Goal: Task Accomplishment & Management: Manage account settings

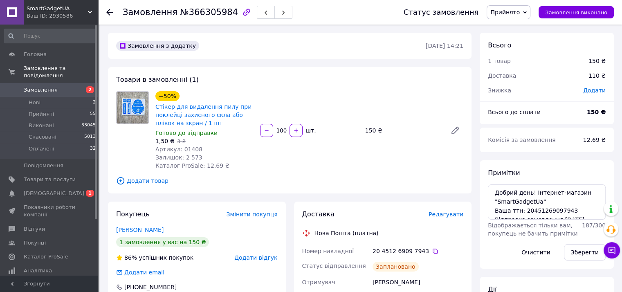
click at [42, 86] on span "Замовлення" at bounding box center [41, 89] width 34 height 7
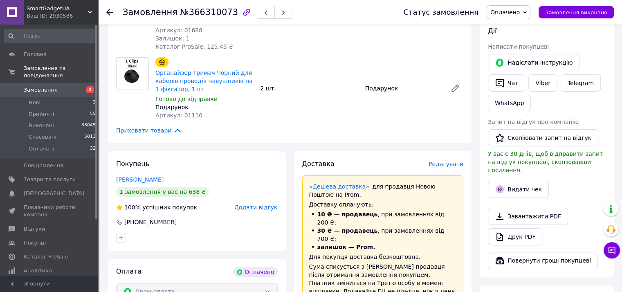
scroll to position [191, 0]
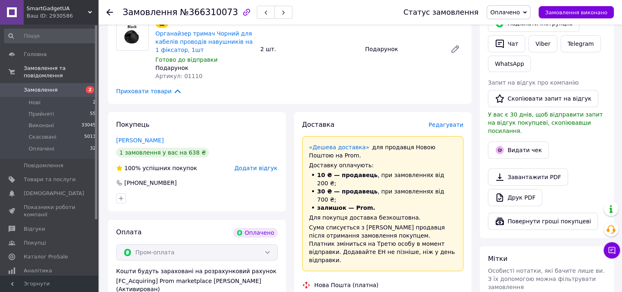
click at [595, 169] on div "Завантажити PDF   Друк PDF" at bounding box center [547, 187] width 118 height 38
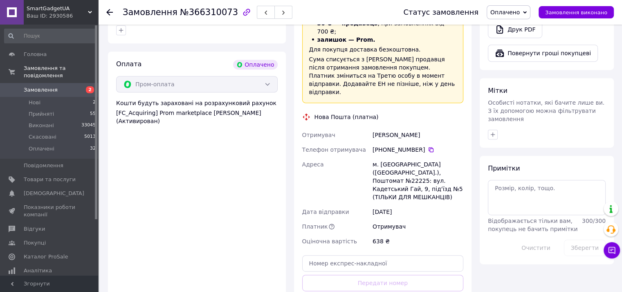
scroll to position [381, 0]
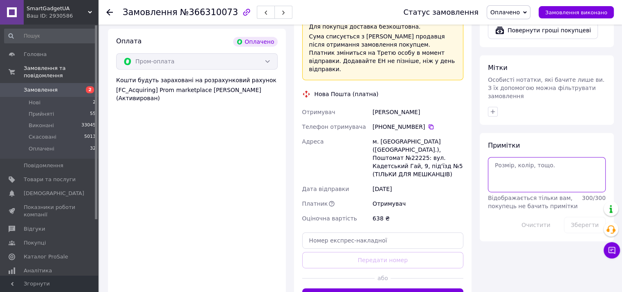
click at [513, 161] on textarea at bounding box center [547, 174] width 118 height 35
paste textarea "Добрий день! Інтернет-магазин "SmartGadgetUa" Ваша ттн: Відправка замовлення .1…"
click at [556, 161] on textarea "Добрий день! Інтернет-магазин "SmartGadgetUa" Ваша ттн: Відправка замовлення .1…" at bounding box center [547, 174] width 118 height 35
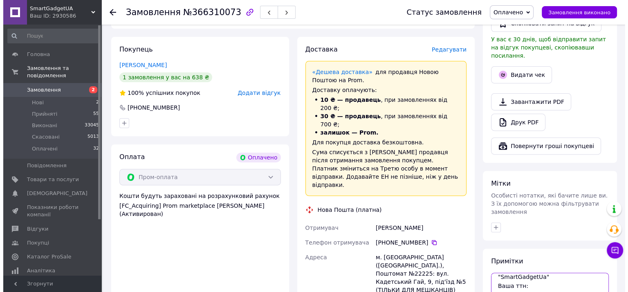
scroll to position [191, 0]
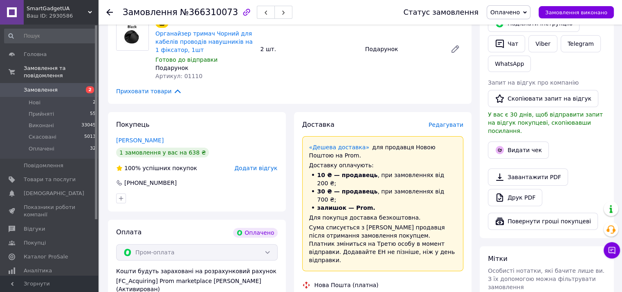
type textarea "Добрий день! Інтернет-магазин "SmartGadgetUa" Ваша ттн: Відправка замовлення 13…"
click at [442, 126] on span "Редагувати" at bounding box center [445, 124] width 35 height 7
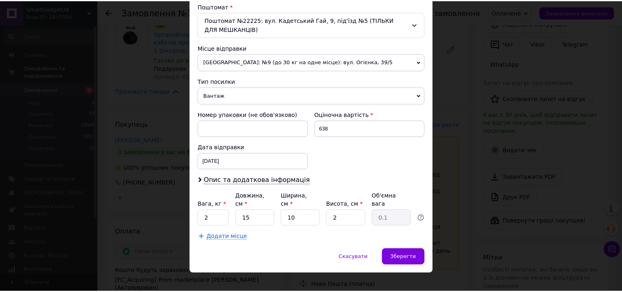
scroll to position [258, 0]
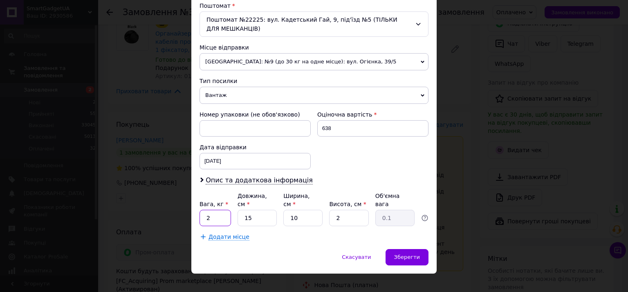
click at [209, 210] on input "2" at bounding box center [215, 218] width 31 height 16
type input "0.5"
click at [238, 158] on div "[DATE] < 2025 > < Октябрь > Пн Вт Ср Чт Пт Сб Вс 29 30 1 2 3 4 5 6 7 8 9 10 11 …" at bounding box center [255, 161] width 111 height 16
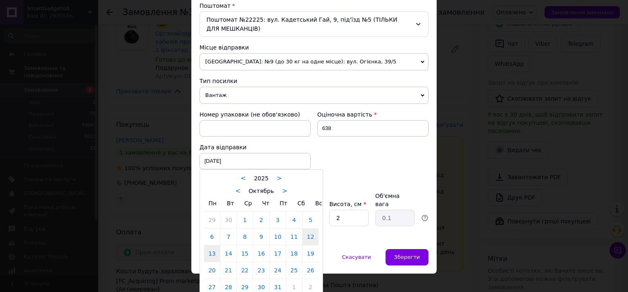
click at [208, 253] on link "13" at bounding box center [212, 253] width 16 height 16
type input "[DATE]"
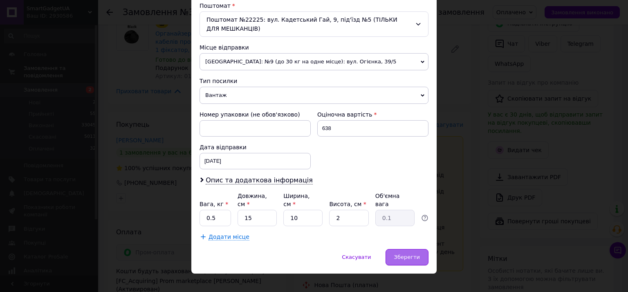
click at [415, 254] on span "Зберегти" at bounding box center [407, 257] width 26 height 6
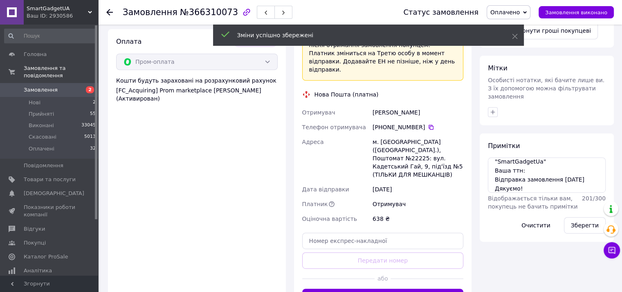
scroll to position [381, 0]
click at [392, 288] on button "Згенерувати ЕН" at bounding box center [382, 296] width 161 height 16
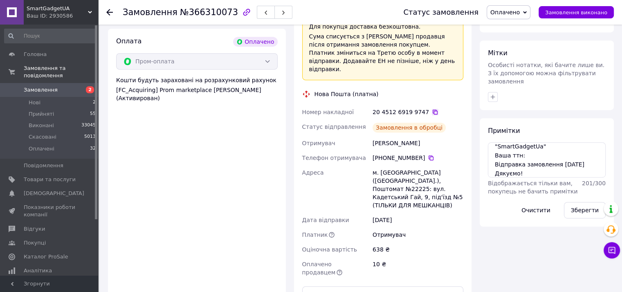
click at [433, 110] on icon at bounding box center [435, 112] width 5 height 5
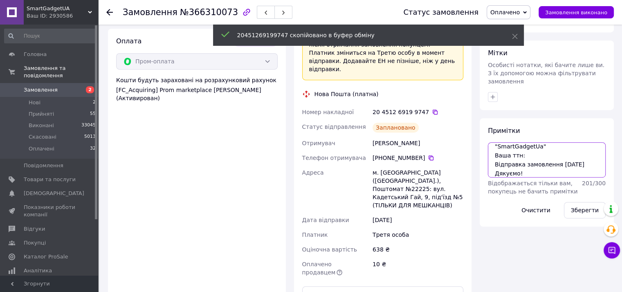
click at [527, 142] on textarea "Добрий день! Інтернет-магазин "SmartGadgetUa" Ваша ттн: Відправка замовлення 13…" at bounding box center [547, 159] width 118 height 35
paste textarea "20451269199747"
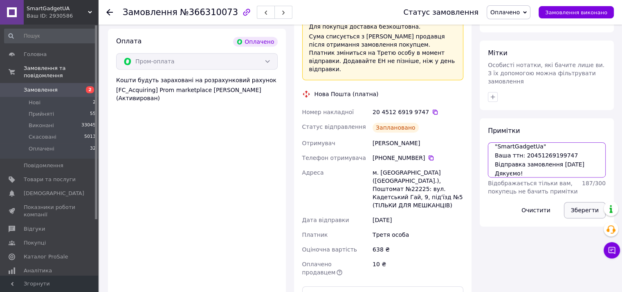
type textarea "Добрий день! Інтернет-магазин "SmartGadgetUa" Ваша ттн: 20451269199747 Відправк…"
click at [587, 202] on button "Зберегти" at bounding box center [585, 210] width 42 height 16
drag, startPoint x: 523, startPoint y: 159, endPoint x: 491, endPoint y: 123, distance: 48.3
click at [491, 126] on div "Примітки Добрий день! Інтернет-магазин "SmartGadgetUa" Ваша ттн: 20451269199747…" at bounding box center [547, 172] width 118 height 92
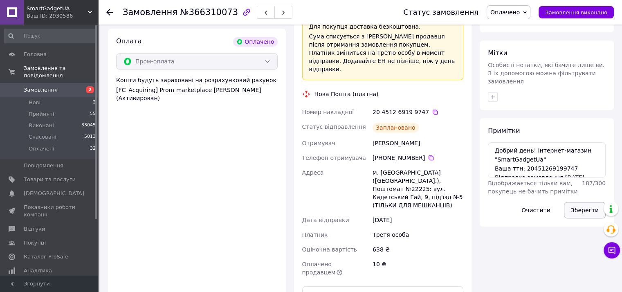
click at [582, 202] on button "Зберегти" at bounding box center [585, 210] width 42 height 16
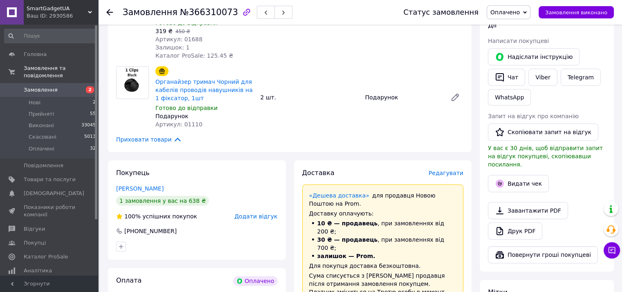
scroll to position [95, 0]
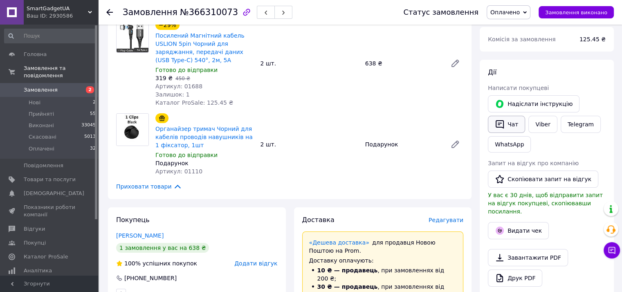
click at [509, 126] on button "Чат" at bounding box center [506, 124] width 37 height 17
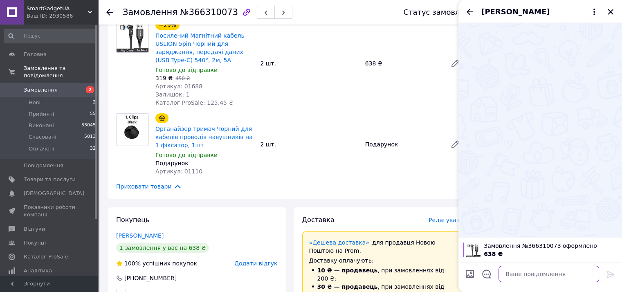
click at [537, 273] on textarea at bounding box center [548, 274] width 101 height 16
paste textarea "Добрий день! Інтернет-магазин "SmartGadgetUa" Ваша ттн: 20451269199747 Відправк…"
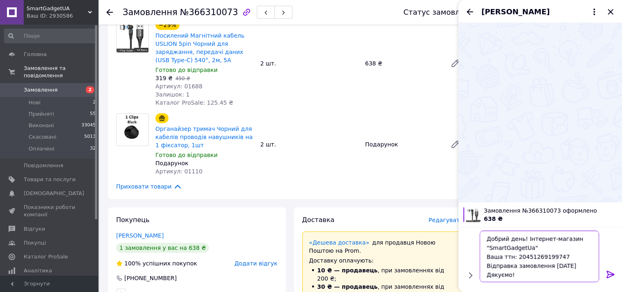
scroll to position [0, 0]
type textarea "Добрий день! Інтернет-магазин "SmartGadgetUa" Ваша ттн: 20451269199747 Відправк…"
click at [607, 273] on icon at bounding box center [610, 274] width 10 height 10
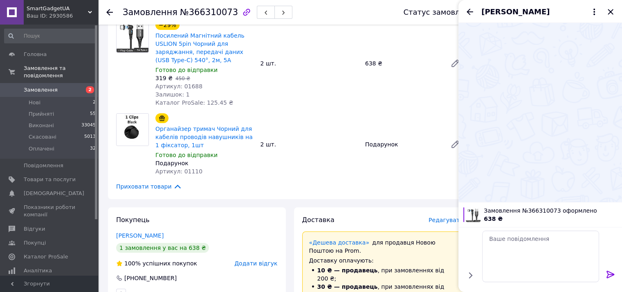
scroll to position [0, 0]
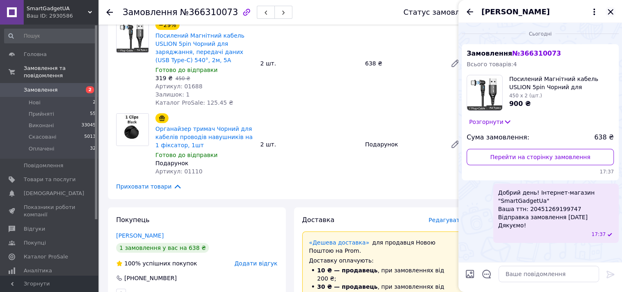
click at [612, 13] on icon "Закрити" at bounding box center [610, 12] width 10 height 10
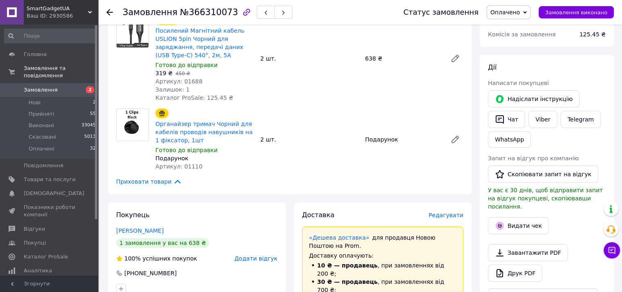
scroll to position [95, 0]
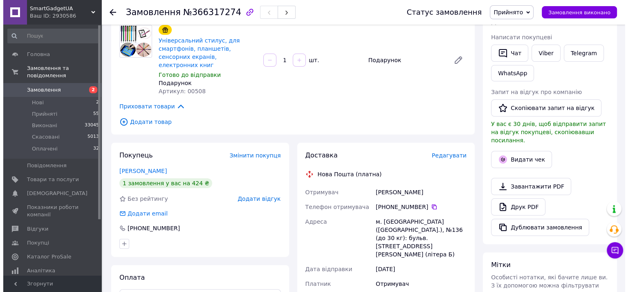
scroll to position [191, 0]
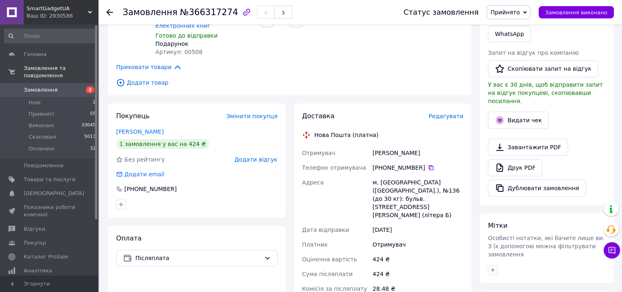
click at [454, 113] on span "Редагувати" at bounding box center [445, 116] width 35 height 7
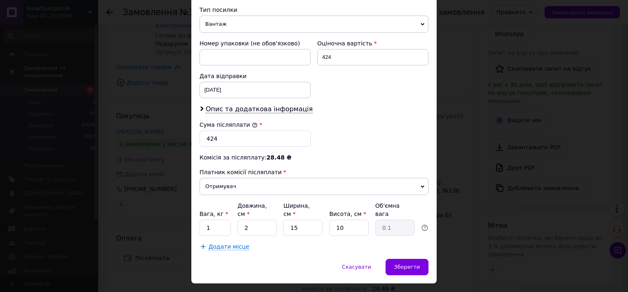
scroll to position [330, 0]
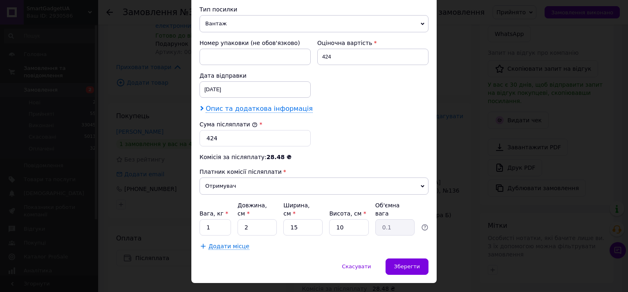
click at [227, 105] on span "Опис та додаткова інформація" at bounding box center [259, 109] width 107 height 8
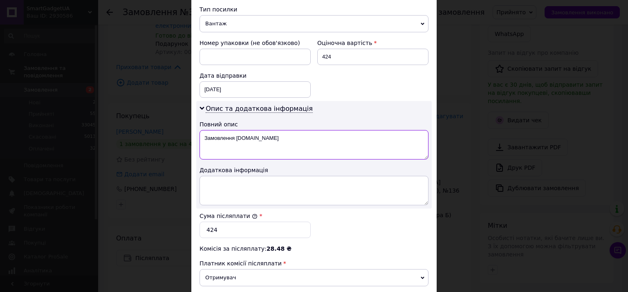
drag, startPoint x: 256, startPoint y: 128, endPoint x: 203, endPoint y: 129, distance: 53.6
click at [203, 130] on textarea "Замовлення Prom.ua" at bounding box center [314, 144] width 229 height 29
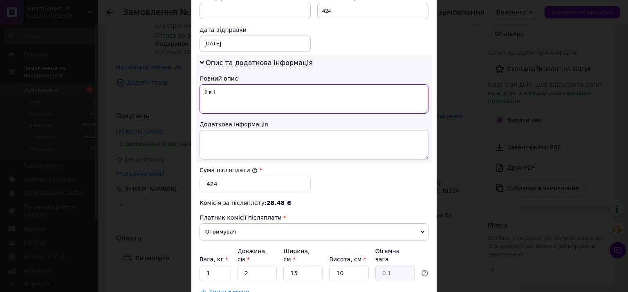
scroll to position [421, 0]
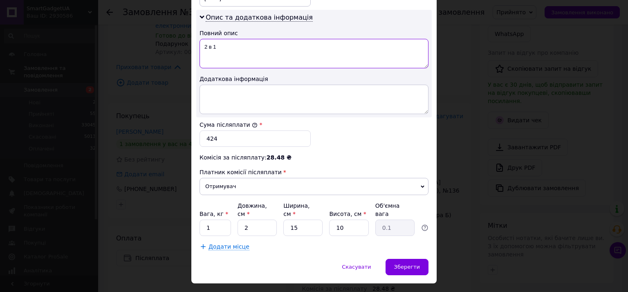
type textarea "2 в 1"
drag, startPoint x: 202, startPoint y: 208, endPoint x: 211, endPoint y: 208, distance: 9.4
click at [211, 220] on input "1" at bounding box center [215, 228] width 31 height 16
type input "0.5"
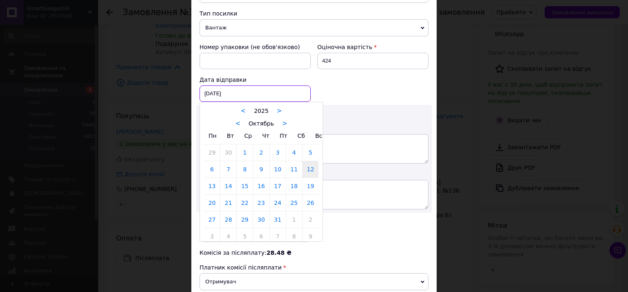
click at [244, 85] on div "[DATE] < 2025 > < Октябрь > Пн Вт Ср Чт Пт Сб Вс 29 30 1 2 3 4 5 6 7 8 9 10 11 …" at bounding box center [255, 93] width 111 height 16
click at [214, 178] on link "13" at bounding box center [212, 186] width 16 height 16
type input "[DATE]"
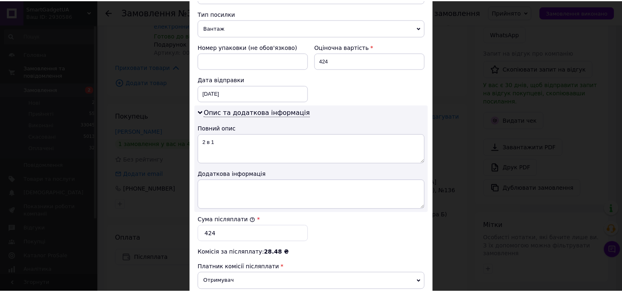
scroll to position [421, 0]
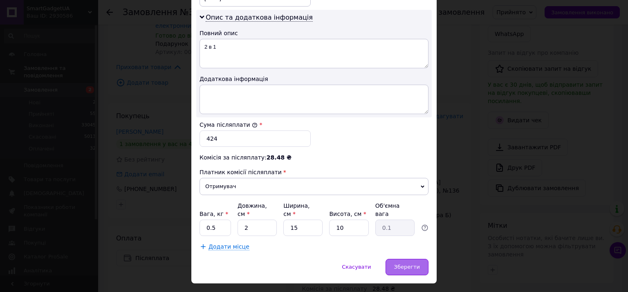
click at [422, 259] on div "Зберегти" at bounding box center [407, 267] width 43 height 16
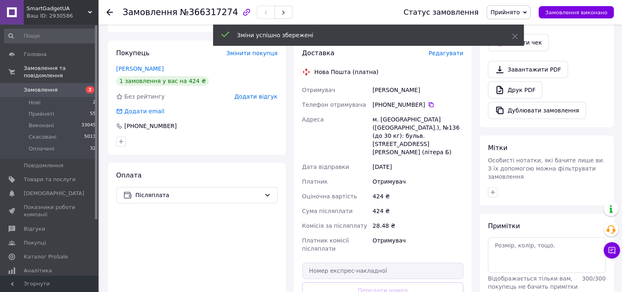
scroll to position [286, 0]
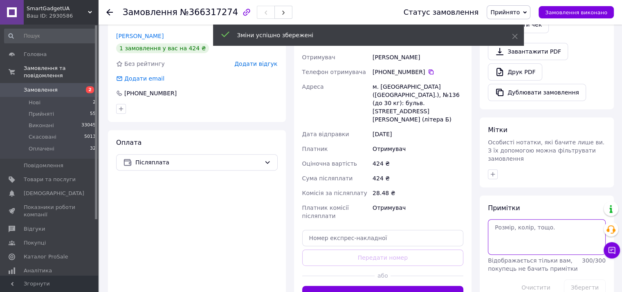
click at [524, 219] on textarea at bounding box center [547, 236] width 118 height 35
paste textarea "Добрий день! Інтернет-магазин "SmartGadgetUa" Ваша ттн: 20451269199747 Відправк…"
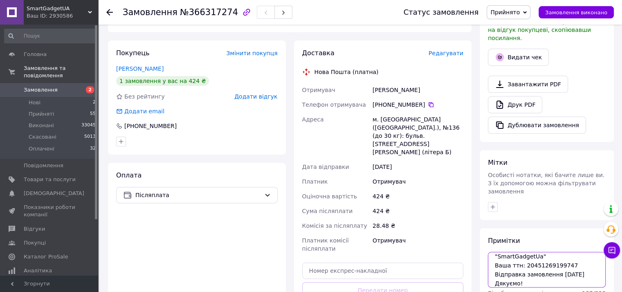
scroll to position [342, 0]
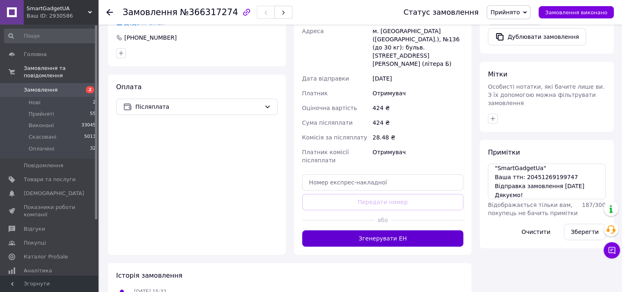
click at [371, 230] on button "Згенерувати ЕН" at bounding box center [382, 238] width 161 height 16
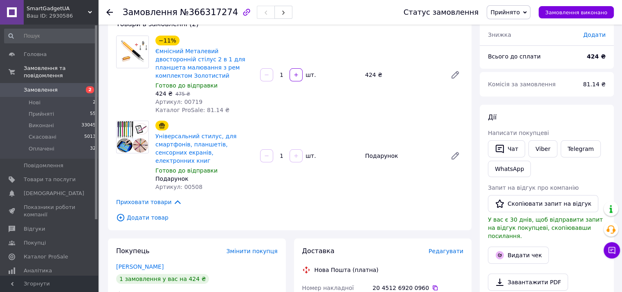
scroll to position [151, 0]
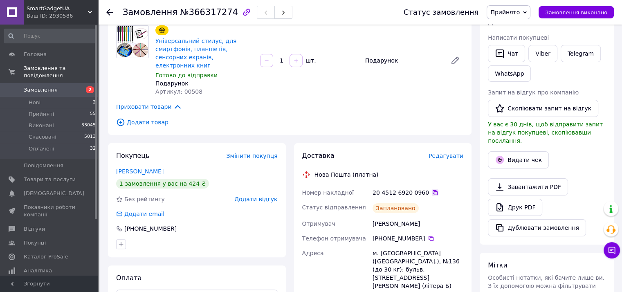
click at [432, 189] on icon at bounding box center [435, 192] width 7 height 7
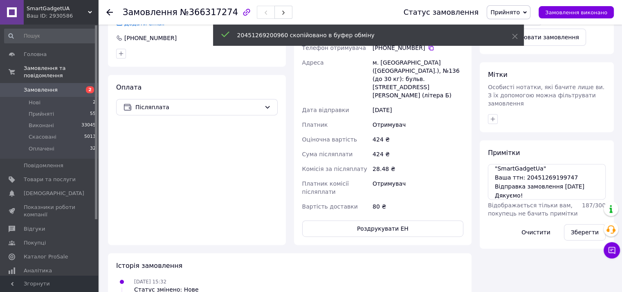
scroll to position [342, 0]
drag, startPoint x: 522, startPoint y: 158, endPoint x: 572, endPoint y: 158, distance: 50.3
click at [572, 164] on textarea "Добрий день! Інтернет-магазин "SmartGadgetUa" Ваша ттн: 20451269199747 Відправк…" at bounding box center [547, 181] width 118 height 35
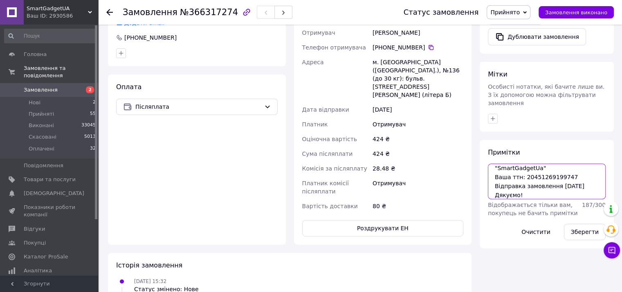
paste textarea "200960"
type textarea "Добрий день! Інтернет-магазин "SmartGadgetUa" Ваша ттн: 20451269200960 Відправк…"
click at [586, 224] on button "Зберегти" at bounding box center [585, 232] width 42 height 16
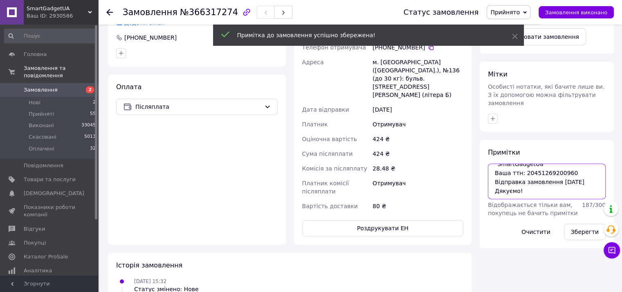
scroll to position [0, 0]
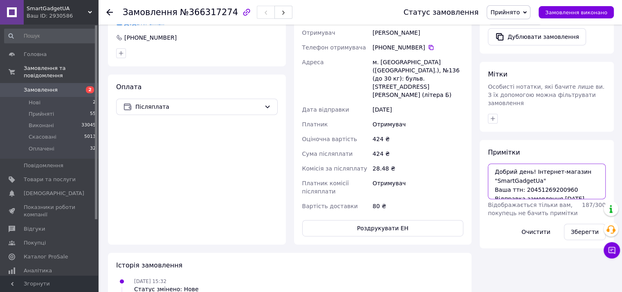
drag, startPoint x: 518, startPoint y: 175, endPoint x: 496, endPoint y: 148, distance: 35.8
click at [496, 164] on textarea "Добрий день! Інтернет-магазин "SmartGadgetUa" Ваша ттн: 20451269200960 Відправк…" at bounding box center [547, 181] width 118 height 35
click at [584, 224] on button "Зберегти" at bounding box center [585, 232] width 42 height 16
click at [589, 224] on button "Зберегти" at bounding box center [585, 232] width 42 height 16
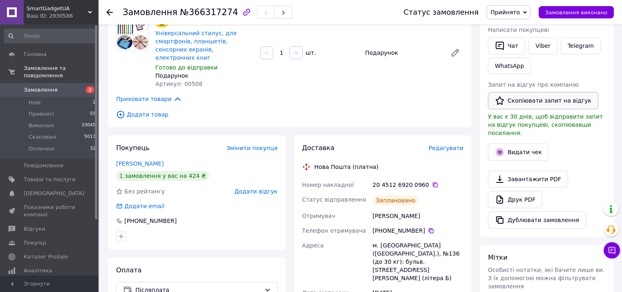
scroll to position [151, 0]
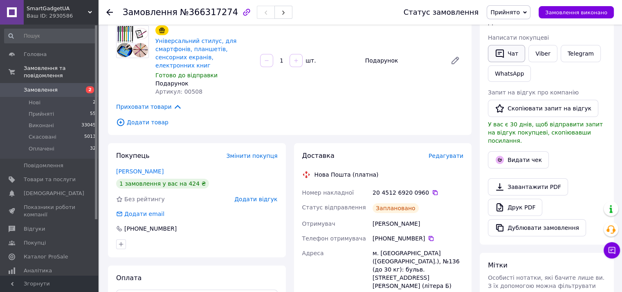
click at [508, 52] on button "Чат" at bounding box center [506, 53] width 37 height 17
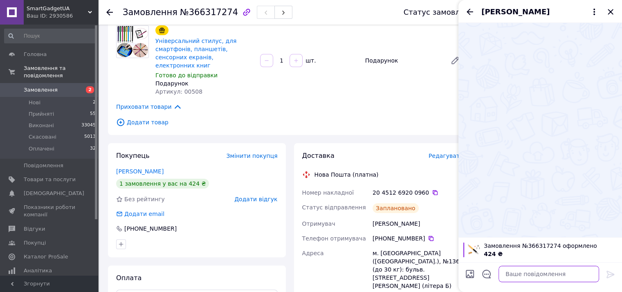
click at [531, 273] on textarea at bounding box center [548, 274] width 101 height 16
paste textarea "Добрий день! Інтернет-магазин "SmartGadgetUa" Ваша ттн: 20451269200960 Відправк…"
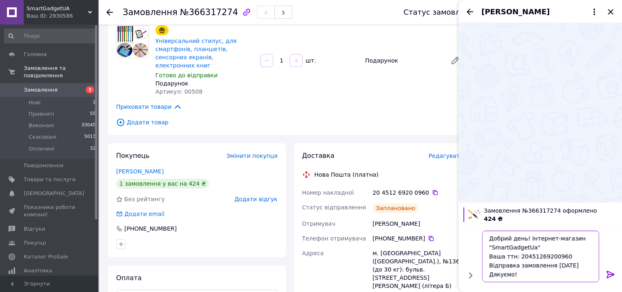
type textarea "Добрий день! Інтернет-магазин "SmartGadgetUa" Ваша ттн: 20451269200960 Відправк…"
click at [610, 274] on icon at bounding box center [610, 274] width 10 height 10
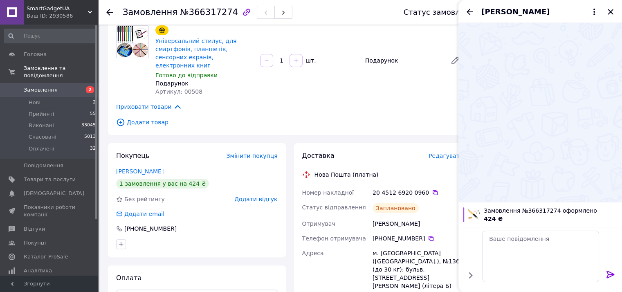
scroll to position [0, 0]
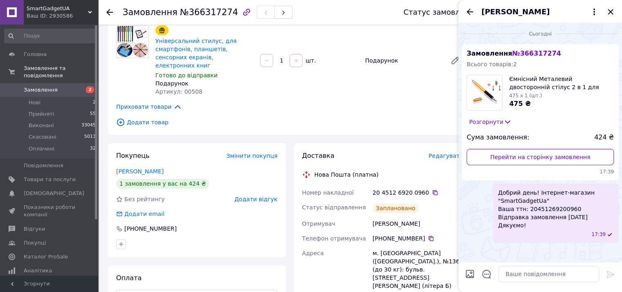
click at [608, 11] on icon "Закрити" at bounding box center [610, 12] width 10 height 10
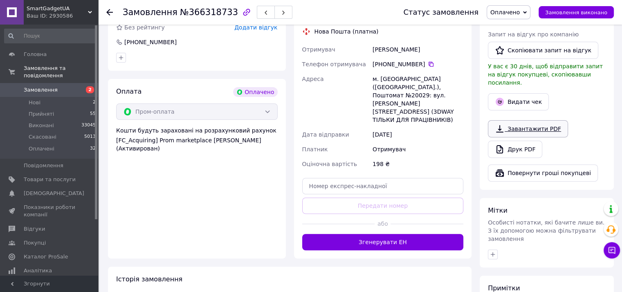
scroll to position [286, 0]
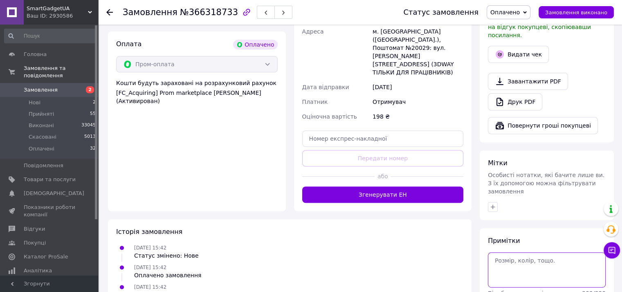
click at [535, 255] on textarea at bounding box center [547, 269] width 118 height 35
paste textarea "Добрий день! Інтернет-магазин "SmartGadgetUa" Ваша ттн: 20451269200960 Відправк…"
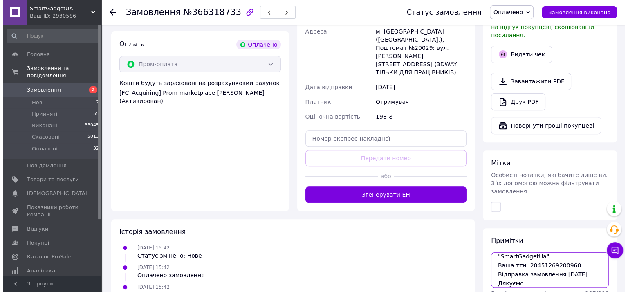
scroll to position [191, 0]
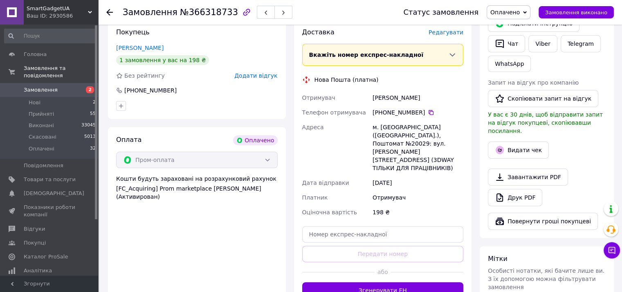
type textarea "Добрий день! Інтернет-магазин "SmartGadgetUa" Ваша ттн: 20451269200960 Відправк…"
click at [442, 33] on span "Редагувати" at bounding box center [445, 32] width 35 height 7
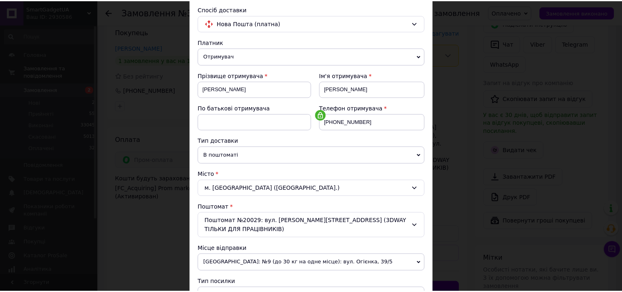
scroll to position [258, 0]
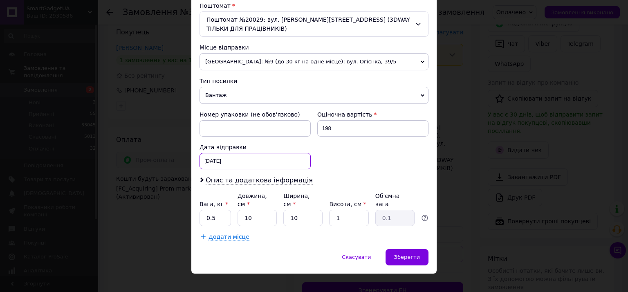
click at [303, 156] on div "[DATE] < 2025 > < Октябрь > Пн Вт Ср Чт Пт Сб Вс 29 30 1 2 3 4 5 6 7 8 9 10 11 …" at bounding box center [255, 161] width 111 height 16
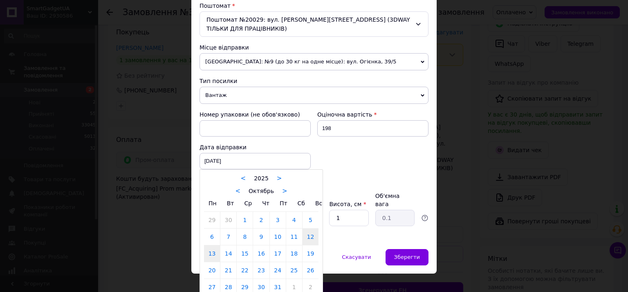
click at [215, 250] on link "13" at bounding box center [212, 253] width 16 height 16
type input "[DATE]"
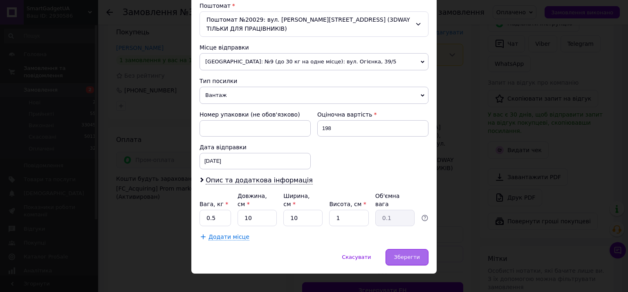
click at [405, 251] on div "Зберегти" at bounding box center [407, 257] width 43 height 16
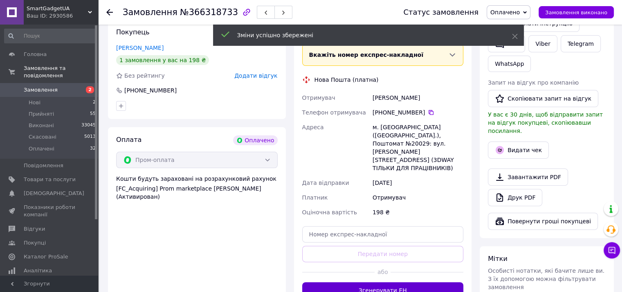
click at [387, 282] on button "Згенерувати ЕН" at bounding box center [382, 290] width 161 height 16
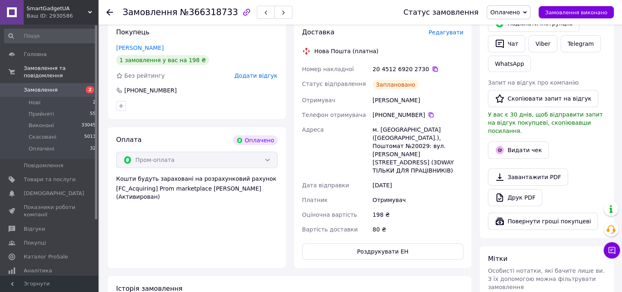
click at [433, 68] on icon at bounding box center [435, 69] width 5 height 5
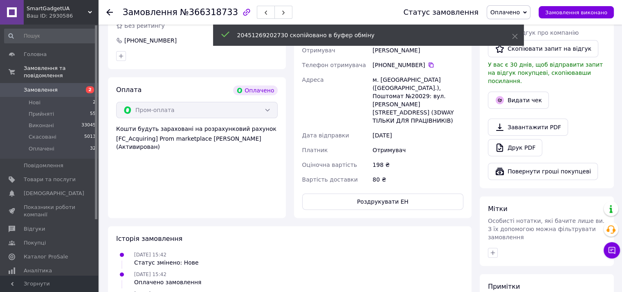
scroll to position [343, 0]
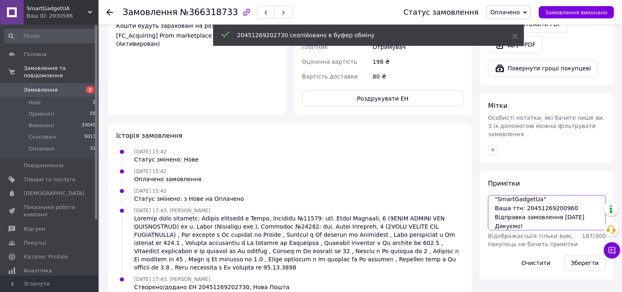
drag, startPoint x: 521, startPoint y: 188, endPoint x: 565, endPoint y: 190, distance: 43.8
click at [565, 195] on textarea "Добрий день! Інтернет-магазин "SmartGadgetUa" Ваша ттн: 20451269200960 Відправк…" at bounding box center [547, 212] width 118 height 35
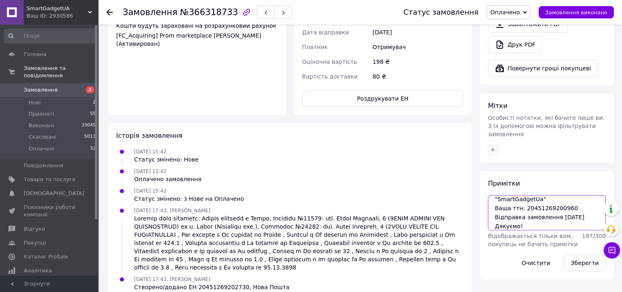
paste textarea "273"
type textarea "Добрий день! Інтернет-магазин "SmartGadgetUa" Ваша ттн: 20451269202730 Відправк…"
click at [581, 255] on button "Зберегти" at bounding box center [585, 263] width 42 height 16
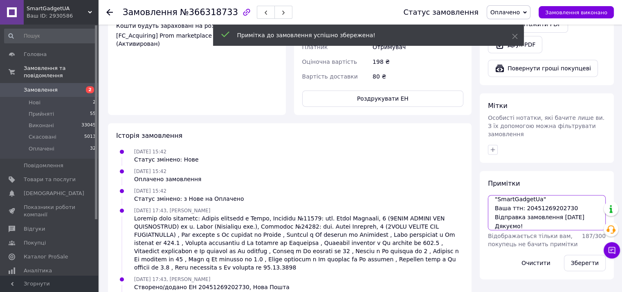
scroll to position [0, 0]
drag, startPoint x: 525, startPoint y: 209, endPoint x: 496, endPoint y: 184, distance: 38.6
click at [485, 171] on div "Примітки Добрий день! Інтернет-магазин "SmartGadgetUa" Ваша ттн: 20451269202730…" at bounding box center [547, 225] width 134 height 108
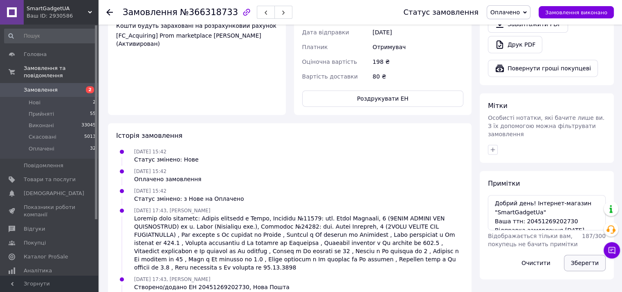
click at [576, 255] on button "Зберегти" at bounding box center [585, 263] width 42 height 16
click at [578, 255] on button "Зберегти" at bounding box center [585, 263] width 42 height 16
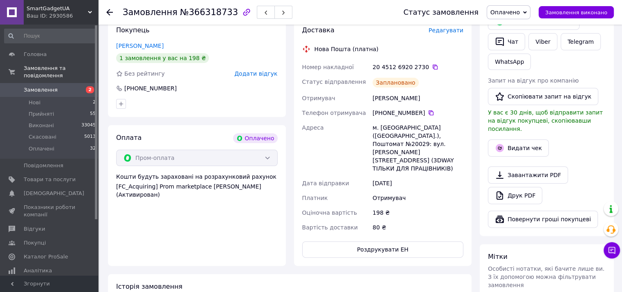
scroll to position [153, 0]
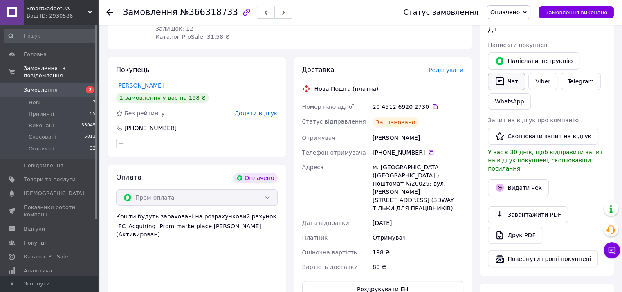
click at [512, 82] on button "Чат" at bounding box center [506, 81] width 37 height 17
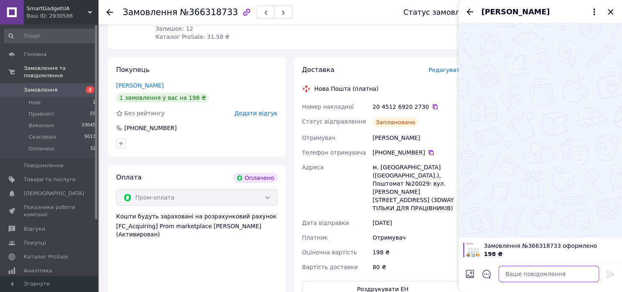
click at [535, 276] on textarea at bounding box center [548, 274] width 101 height 16
paste textarea "Добрий день! Інтернет-магазин "SmartGadgetUa" Ваша ттн: 20451269202730 Відправк…"
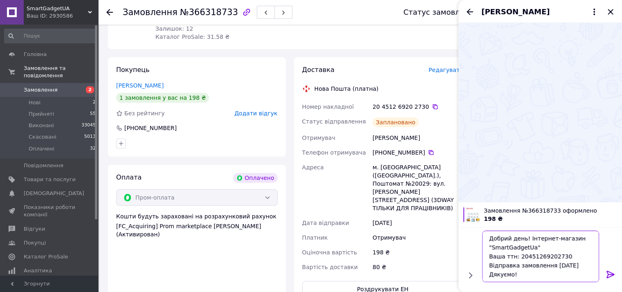
type textarea "Добрий день! Інтернет-магазин "SmartGadgetUa" Ваша ттн: 20451269202730 Відправк…"
click at [612, 274] on icon at bounding box center [610, 274] width 10 height 10
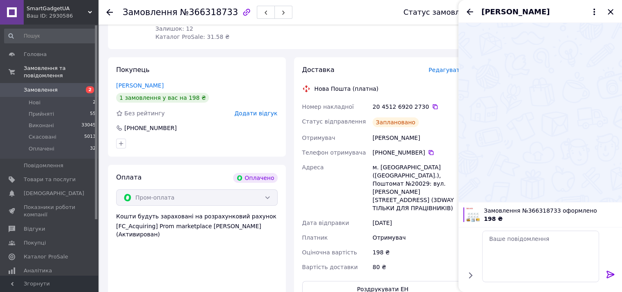
scroll to position [0, 0]
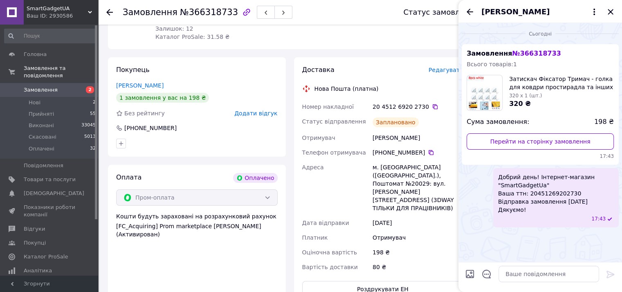
click at [615, 11] on icon "Закрити" at bounding box center [610, 12] width 10 height 10
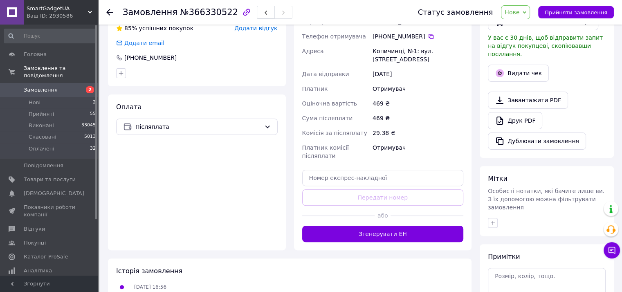
scroll to position [191, 0]
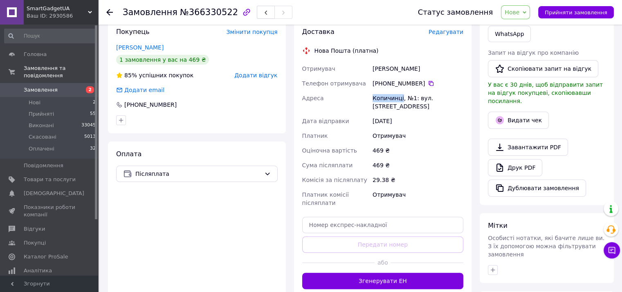
drag, startPoint x: 372, startPoint y: 99, endPoint x: 400, endPoint y: 99, distance: 27.4
click at [400, 99] on div "Копичинці, №1: вул. [STREET_ADDRESS]" at bounding box center [418, 102] width 94 height 23
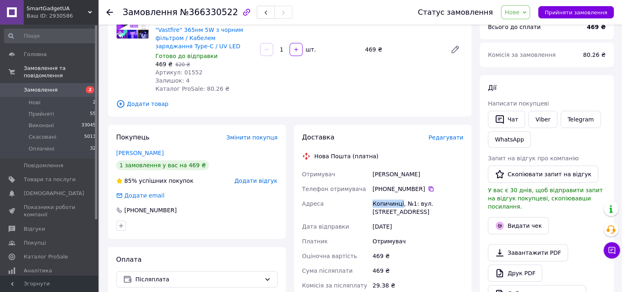
scroll to position [0, 0]
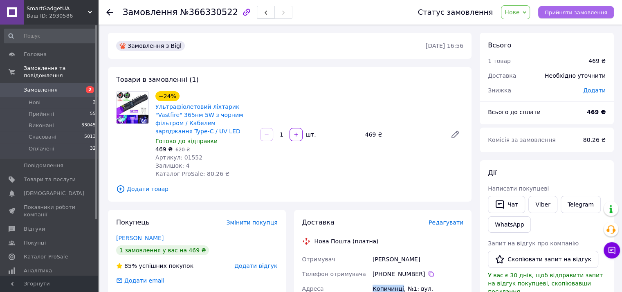
click at [581, 17] on button "Прийняти замовлення" at bounding box center [576, 12] width 76 height 12
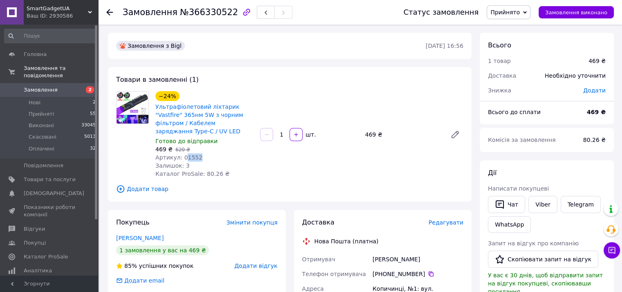
drag, startPoint x: 200, startPoint y: 157, endPoint x: 183, endPoint y: 156, distance: 16.4
click at [183, 156] on div "Артикул: 01552" at bounding box center [204, 157] width 98 height 8
drag, startPoint x: 258, startPoint y: 108, endPoint x: 229, endPoint y: 107, distance: 29.9
click at [229, 107] on div "−24% Ультрафіолетовий ліхтарик "Vastfire" 365нм 5W з чорним фільтром / Кабелем …" at bounding box center [309, 135] width 314 height 90
copy link ""Vastfire""
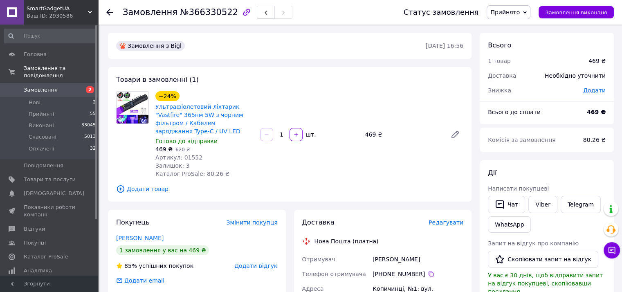
click at [155, 188] on span "Додати товар" at bounding box center [289, 188] width 347 height 9
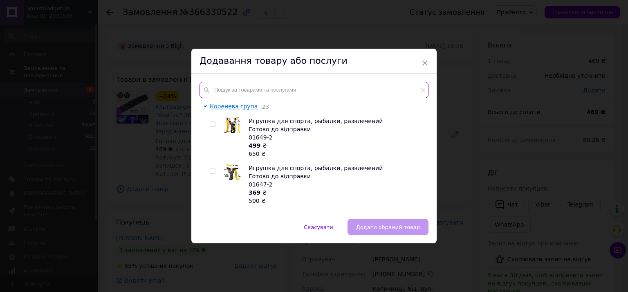
click at [290, 88] on input "text" at bounding box center [314, 90] width 229 height 16
paste input ""Vastfire""
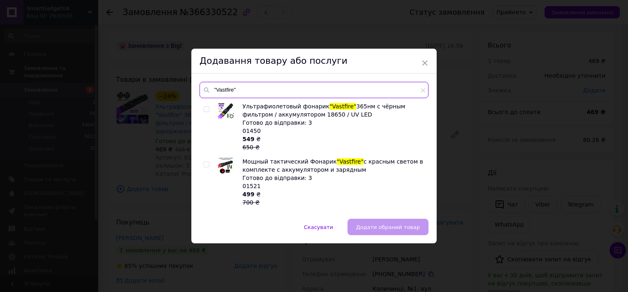
type input ""Vastfire""
click at [204, 108] on input "checkbox" at bounding box center [206, 109] width 5 height 5
checkbox input "true"
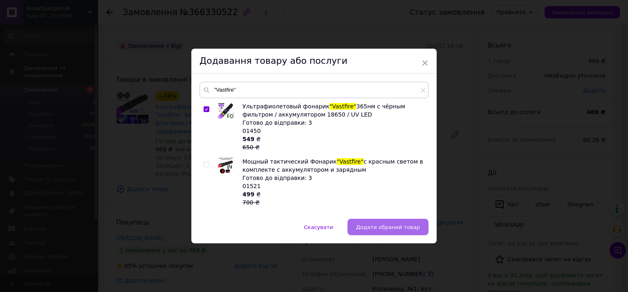
click at [382, 224] on span "Додати обраний товар" at bounding box center [388, 227] width 64 height 6
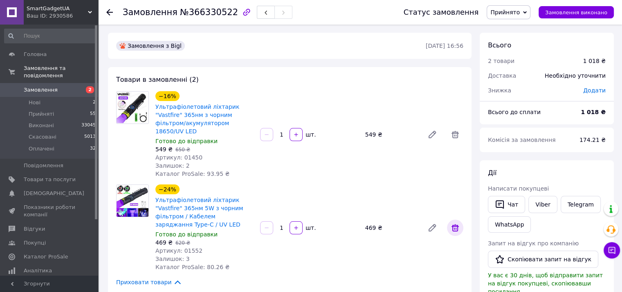
click at [455, 223] on icon at bounding box center [455, 228] width 10 height 10
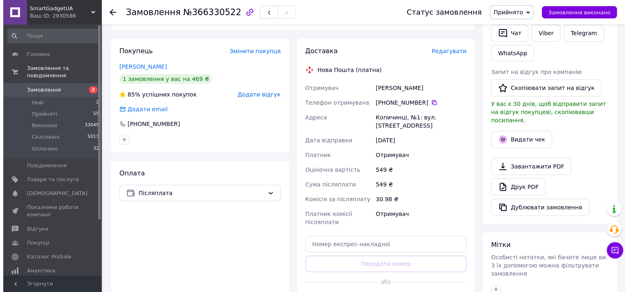
scroll to position [191, 0]
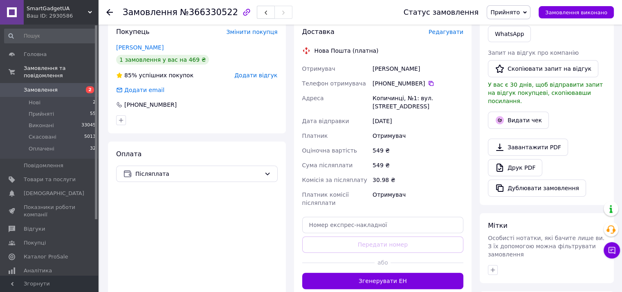
click at [442, 29] on span "Редагувати" at bounding box center [445, 32] width 35 height 7
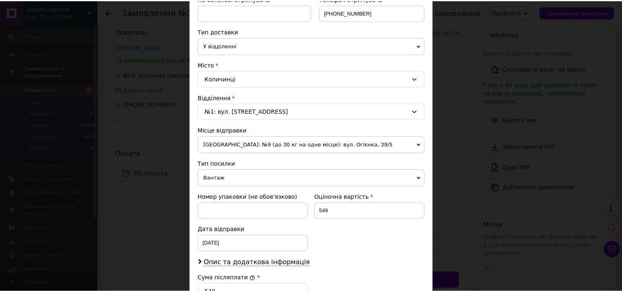
scroll to position [95, 0]
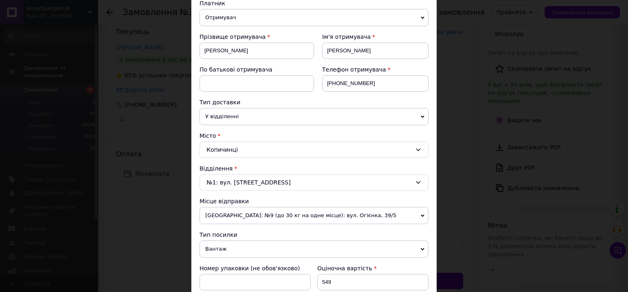
click at [472, 160] on div "× Редагування доставки Спосіб доставки Нова Пошта (платна) Платник Отримувач Ві…" at bounding box center [314, 146] width 628 height 292
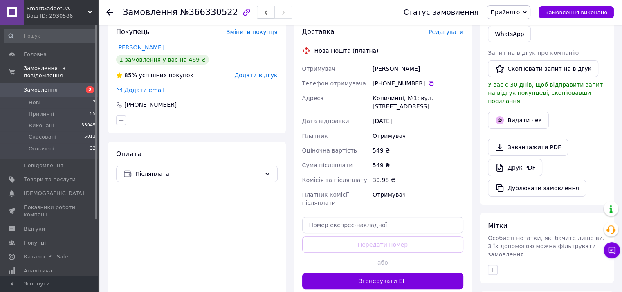
scroll to position [368, 0]
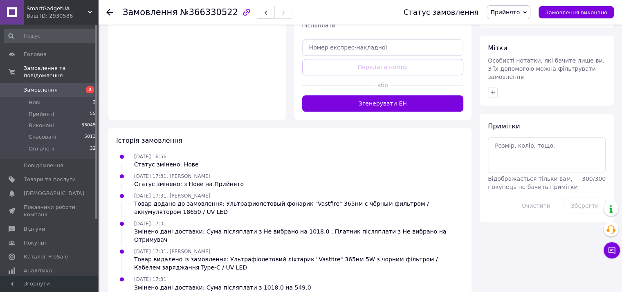
click at [506, 175] on span "Відображається тільки вам, покупець не бачить примітки" at bounding box center [533, 182] width 90 height 15
drag, startPoint x: 508, startPoint y: 135, endPoint x: 517, endPoint y: 136, distance: 9.0
click at [515, 137] on textarea at bounding box center [547, 154] width 118 height 35
paste textarea "Добрий день! Інтернет-магазин "SmartGadgetUa" Ваша ттн: 20451269202730 Відправк…"
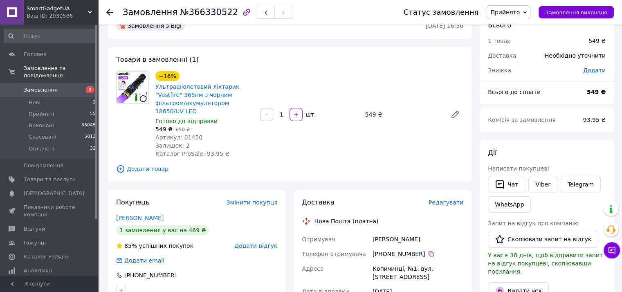
scroll to position [0, 0]
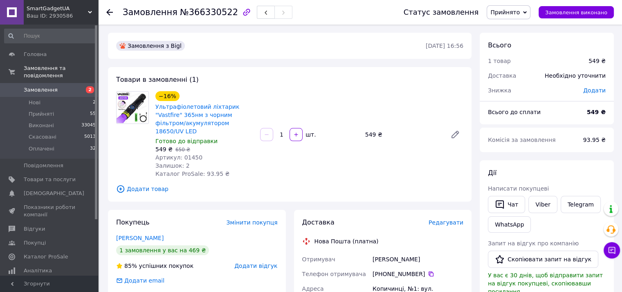
type textarea "Добрий день! Інтернет-магазин "SmartGadgetUa" Ваша ттн: 20451269202730 Відправк…"
drag, startPoint x: 255, startPoint y: 105, endPoint x: 227, endPoint y: 105, distance: 27.4
click at [227, 105] on div "−16% Ультрафіолетовий ліхтарик "Vastfire" 365нм з чорним фільтром/акумулятором …" at bounding box center [204, 135] width 105 height 90
copy link ""Vastfire""
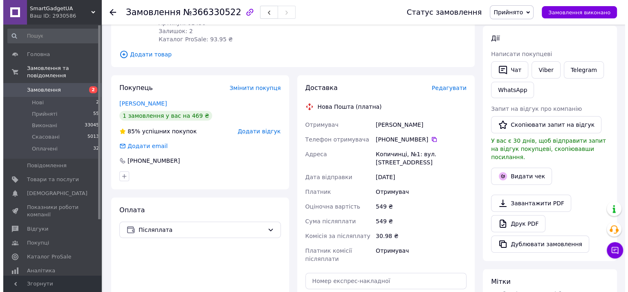
scroll to position [95, 0]
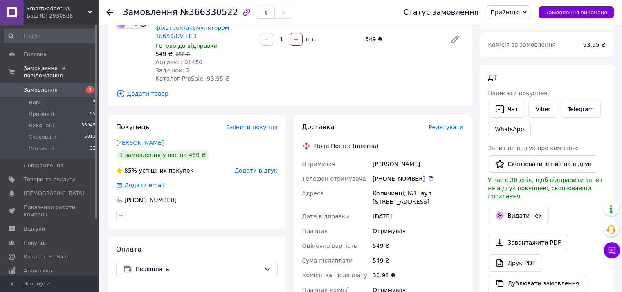
click at [448, 124] on span "Редагувати" at bounding box center [445, 127] width 35 height 7
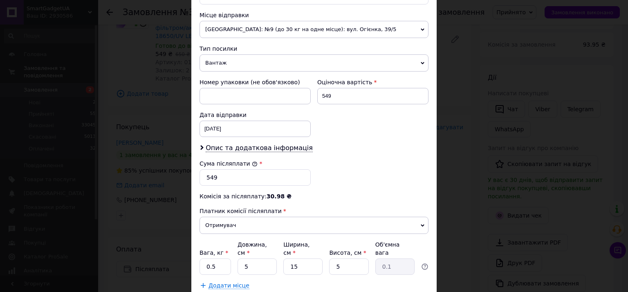
scroll to position [286, 0]
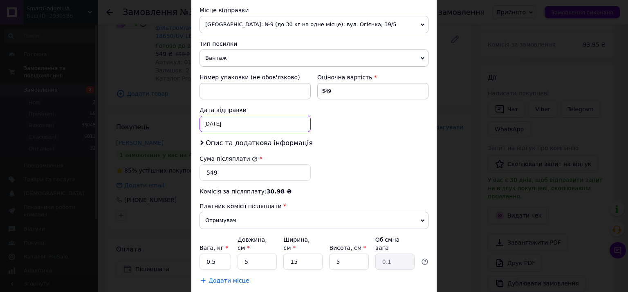
click at [241, 122] on div "[DATE] < 2025 > < Октябрь > Пн Вт Ср Чт Пт Сб Вс 29 30 1 2 3 4 5 6 7 8 9 10 11 …" at bounding box center [255, 124] width 111 height 16
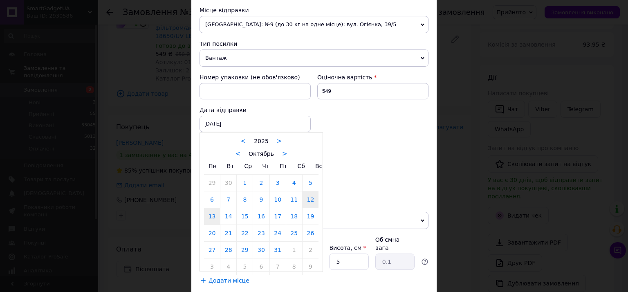
click at [211, 213] on link "13" at bounding box center [212, 216] width 16 height 16
type input "[DATE]"
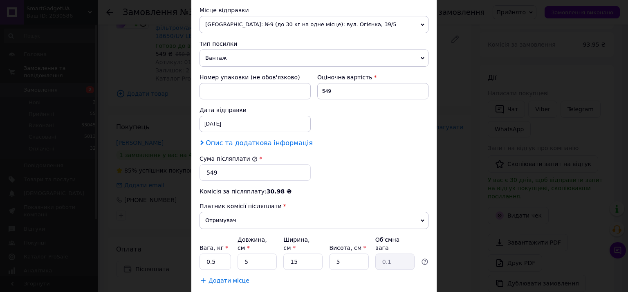
click at [244, 140] on span "Опис та додаткова інформація" at bounding box center [259, 143] width 107 height 8
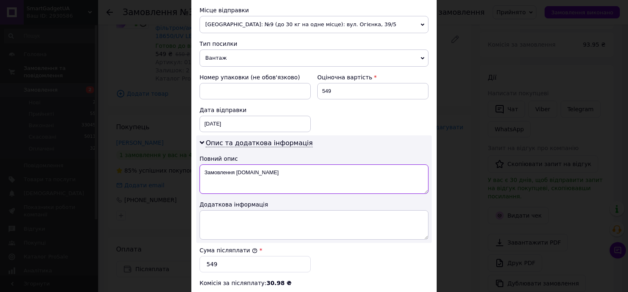
drag, startPoint x: 262, startPoint y: 174, endPoint x: 217, endPoint y: 171, distance: 45.1
click at [198, 171] on div "Опис та додаткова інформація Повний опис Замовлення Bigl.ua Додаткова інформація" at bounding box center [313, 189] width 235 height 108
paste textarea ""Vastfire""
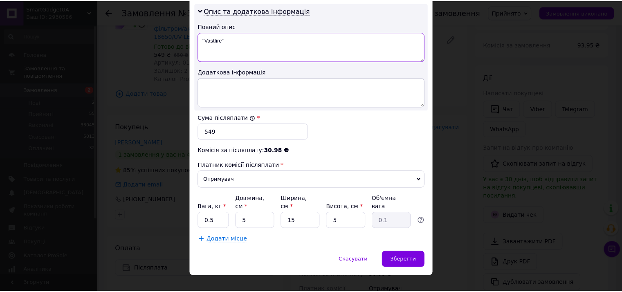
scroll to position [421, 0]
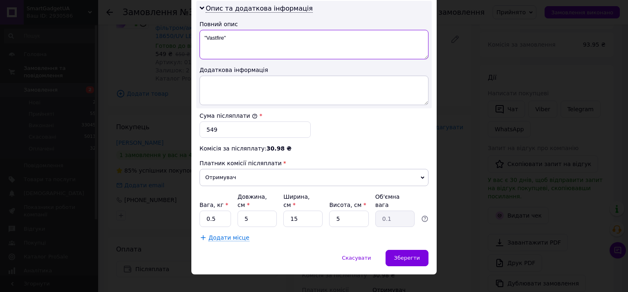
type textarea ""Vastfire""
drag, startPoint x: 240, startPoint y: 209, endPoint x: 258, endPoint y: 211, distance: 18.5
click at [258, 211] on input "5" at bounding box center [257, 219] width 39 height 16
type input "10"
type input "0.19"
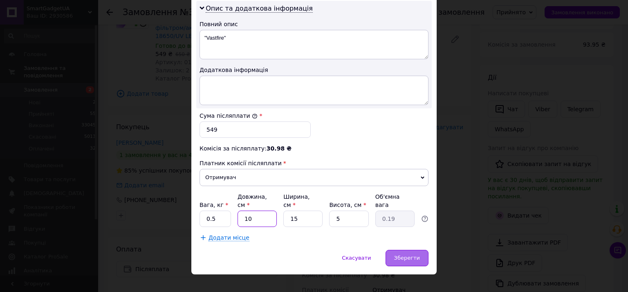
type input "10"
click at [402, 255] on span "Зберегти" at bounding box center [407, 258] width 26 height 6
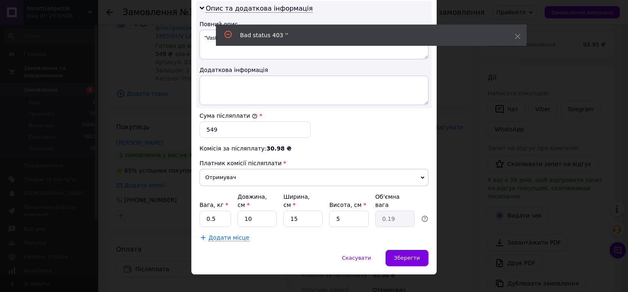
click at [466, 184] on div "× Редагування доставки Спосіб доставки Нова Пошта (платна) Платник Отримувач Ві…" at bounding box center [314, 146] width 628 height 292
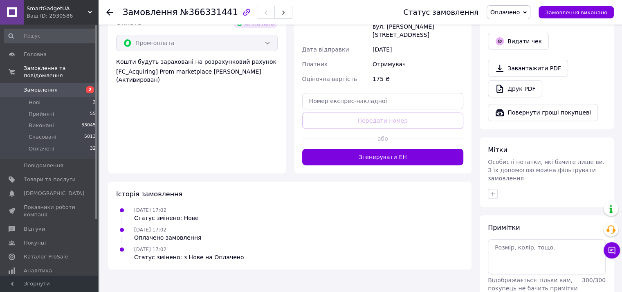
scroll to position [322, 0]
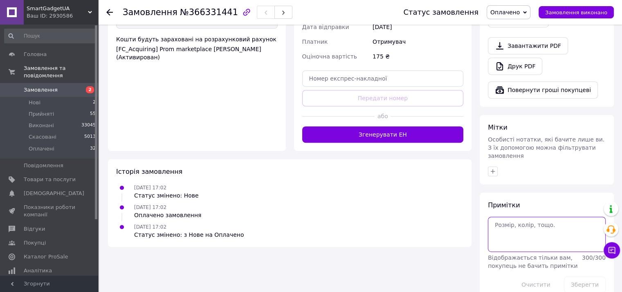
click at [558, 217] on textarea at bounding box center [547, 234] width 118 height 35
paste textarea "Добрий день! Інтернет-магазин "SmartGadgetUa" Ваша ттн: 20451269203737 Відправк…"
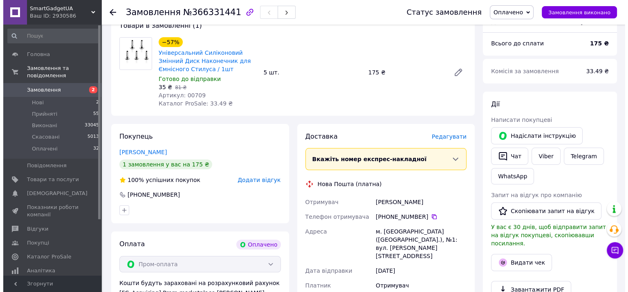
scroll to position [36, 0]
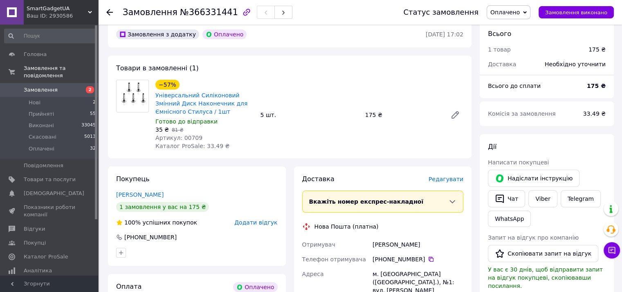
type textarea "Добрий день! Інтернет-магазин "SmartGadgetUa" Ваша ттн: 20451269203737 Відправк…"
click at [456, 179] on span "Редагувати" at bounding box center [445, 179] width 35 height 7
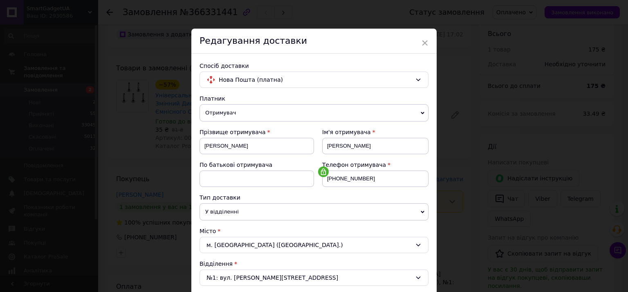
scroll to position [249, 0]
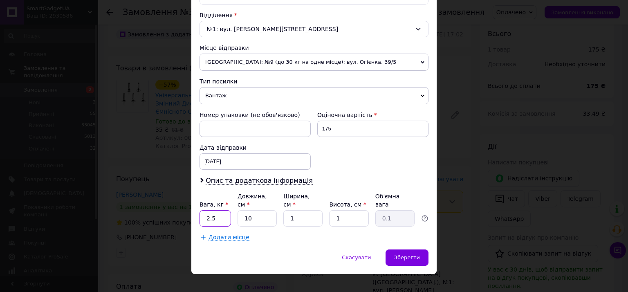
drag, startPoint x: 205, startPoint y: 210, endPoint x: 231, endPoint y: 208, distance: 25.5
click at [224, 212] on input "2.5" at bounding box center [215, 218] width 31 height 16
type input "0.5"
drag, startPoint x: 289, startPoint y: 211, endPoint x: 296, endPoint y: 210, distance: 7.0
click at [296, 210] on input "1" at bounding box center [302, 218] width 39 height 16
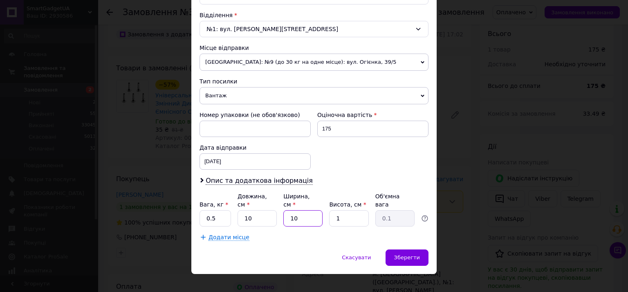
type input "10"
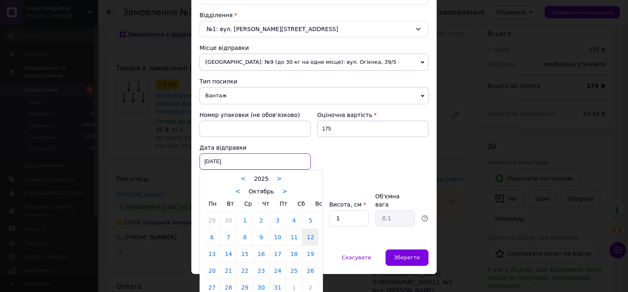
click at [237, 158] on div "[DATE] < 2025 > < Октябрь > Пн Вт Ср Чт Пт Сб Вс 29 30 1 2 3 4 5 6 7 8 9 10 11 …" at bounding box center [255, 161] width 111 height 16
drag, startPoint x: 207, startPoint y: 254, endPoint x: 234, endPoint y: 259, distance: 27.5
click at [207, 253] on link "13" at bounding box center [212, 254] width 16 height 16
type input "[DATE]"
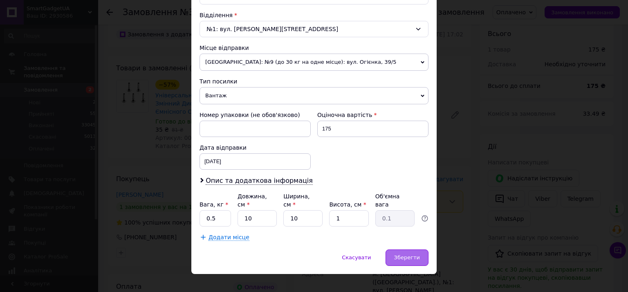
click at [420, 249] on div "Зберегти" at bounding box center [407, 257] width 43 height 16
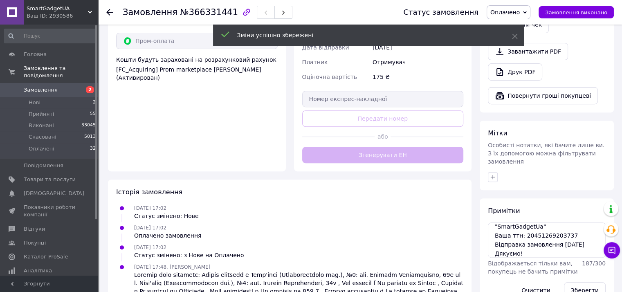
scroll to position [322, 0]
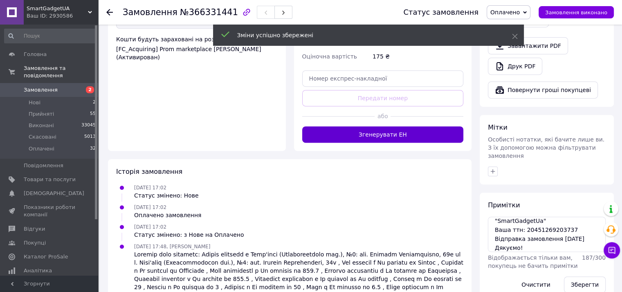
click at [381, 130] on button "Згенерувати ЕН" at bounding box center [382, 134] width 161 height 16
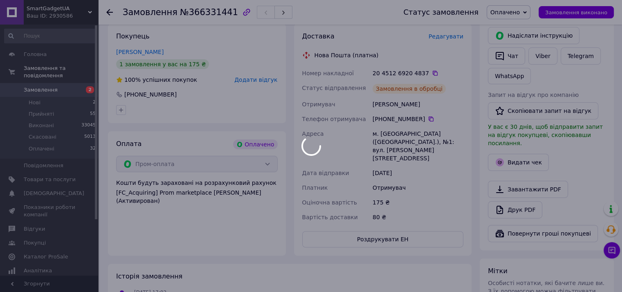
scroll to position [131, 0]
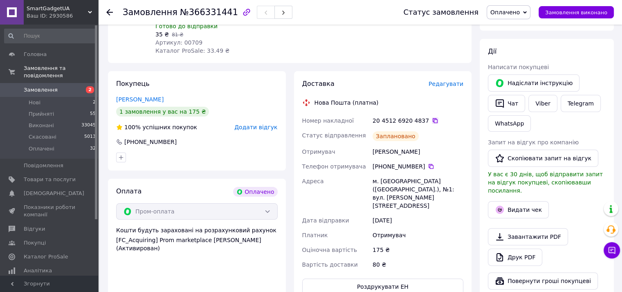
click at [433, 120] on icon at bounding box center [435, 120] width 5 height 5
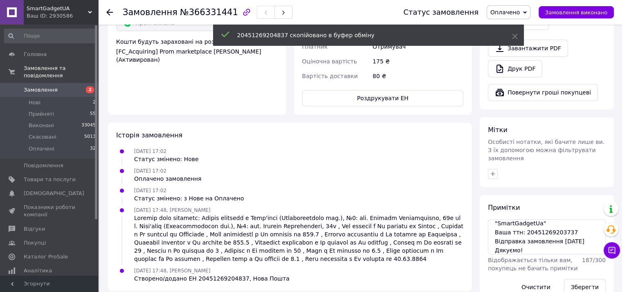
scroll to position [322, 0]
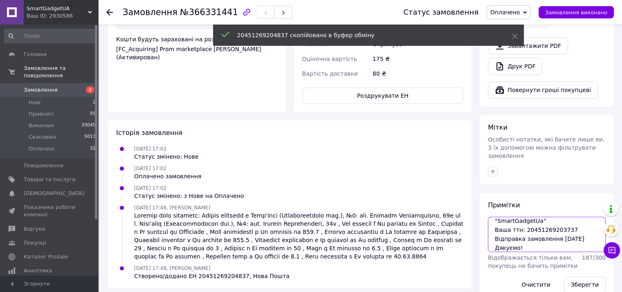
drag, startPoint x: 521, startPoint y: 212, endPoint x: 577, endPoint y: 214, distance: 56.5
click at [579, 217] on textarea "Добрий день! Інтернет-магазин "SmartGadgetUa" Ваша ттн: 20451269203737 Відправк…" at bounding box center [547, 234] width 118 height 35
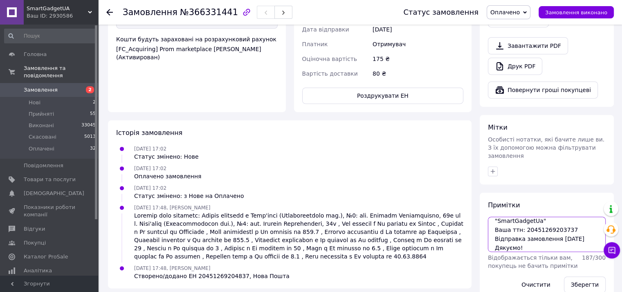
paste textarea "48"
type textarea "Добрий день! Інтернет-магазин "SmartGadgetUa" Ваша ттн: 20451269204837 Відправк…"
click at [579, 276] on button "Зберегти" at bounding box center [585, 284] width 42 height 16
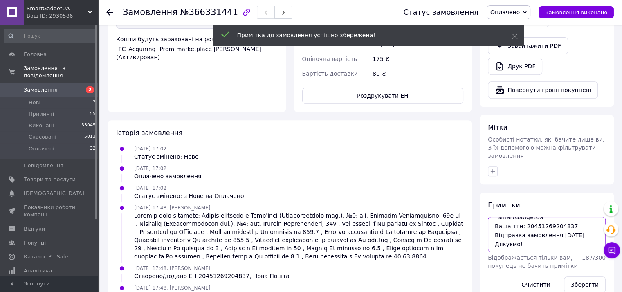
scroll to position [0, 0]
drag, startPoint x: 519, startPoint y: 229, endPoint x: 496, endPoint y: 210, distance: 30.3
click at [482, 195] on div "Примітки Добрий день! Інтернет-магазин "SmartGadgetUa" Ваша ттн: 20451269204837…" at bounding box center [547, 247] width 134 height 108
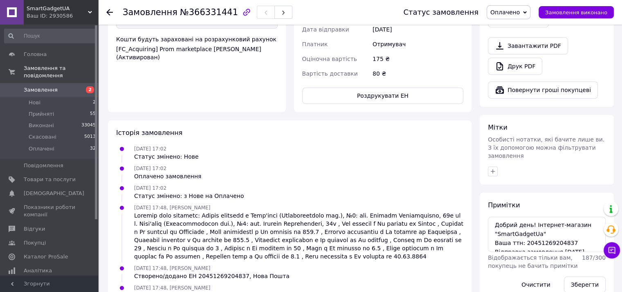
drag, startPoint x: 581, startPoint y: 267, endPoint x: 523, endPoint y: 110, distance: 167.4
click at [581, 276] on button "Зберегти" at bounding box center [585, 284] width 42 height 16
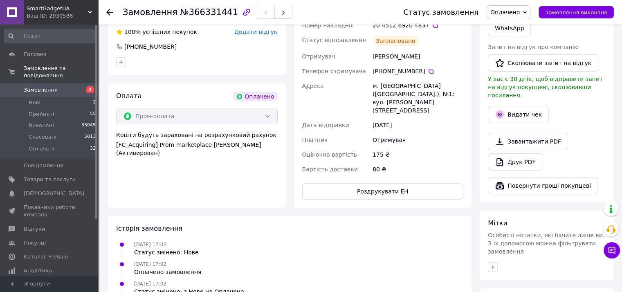
scroll to position [131, 0]
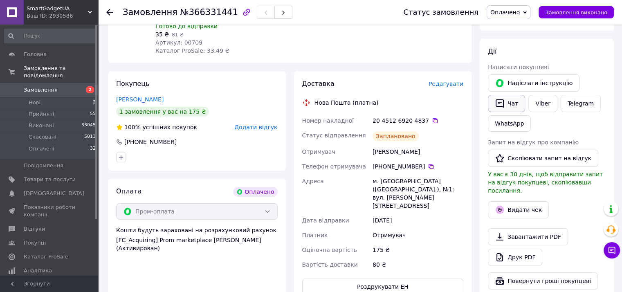
click at [516, 109] on button "Чат" at bounding box center [506, 103] width 37 height 17
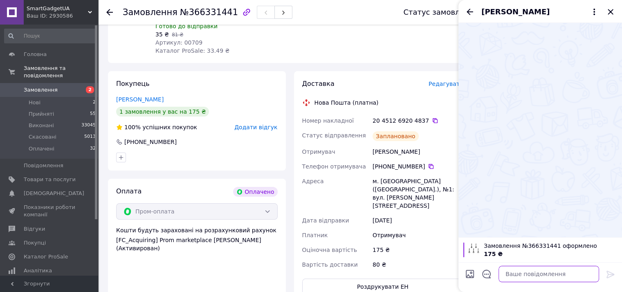
click at [538, 274] on textarea at bounding box center [548, 274] width 101 height 16
paste textarea "Добрий день! Інтернет-магазин "SmartGadgetUa" Ваша ттн: 20451269204837 Відправк…"
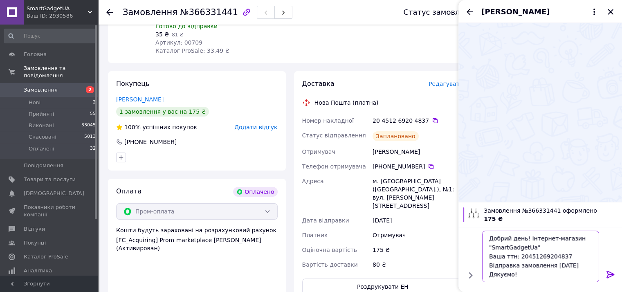
type textarea "Добрий день! Інтернет-магазин "SmartGadgetUa" Ваша ттн: 20451269204837 Відправк…"
click at [609, 273] on icon at bounding box center [610, 274] width 10 height 10
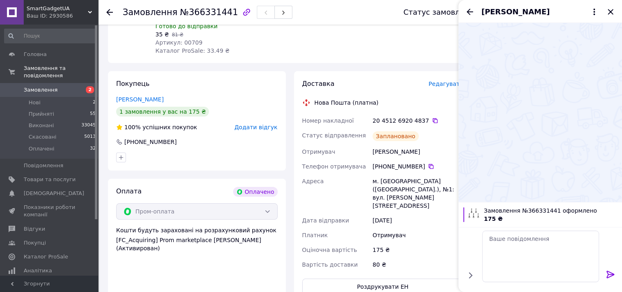
scroll to position [0, 0]
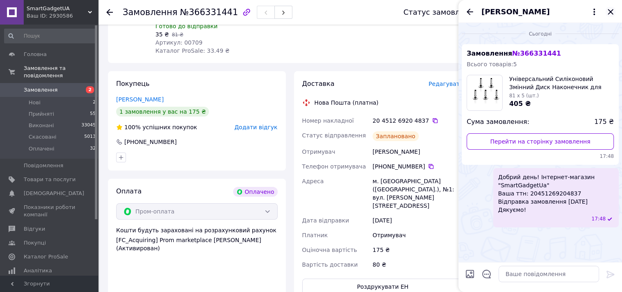
click at [611, 11] on icon "Закрити" at bounding box center [610, 11] width 5 height 5
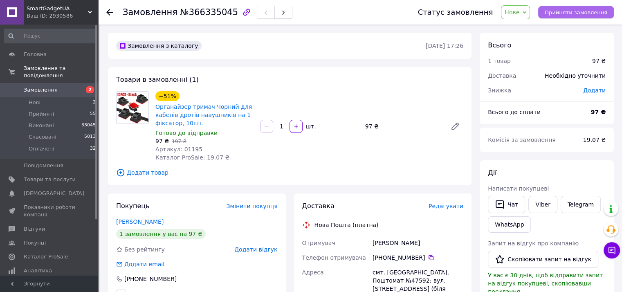
click at [574, 12] on span "Прийняти замовлення" at bounding box center [576, 12] width 63 height 6
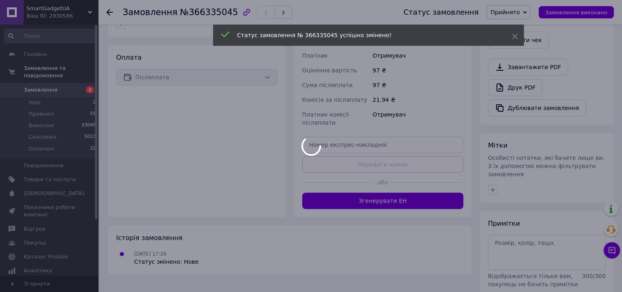
scroll to position [274, 0]
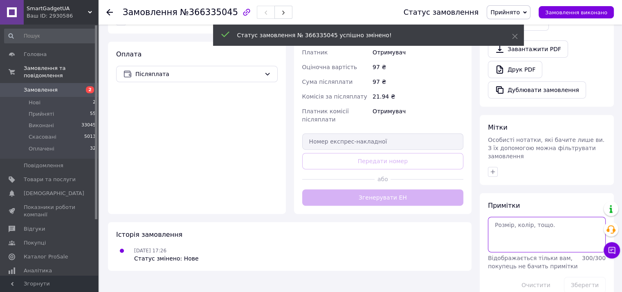
click at [523, 219] on textarea at bounding box center [547, 234] width 118 height 35
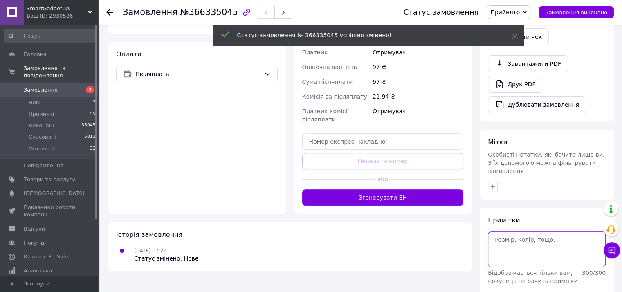
paste textarea "Добрий день! Інтернет-магазин "SmartGadgetUa" Ваша ттн: 20451269204837 Відправк…"
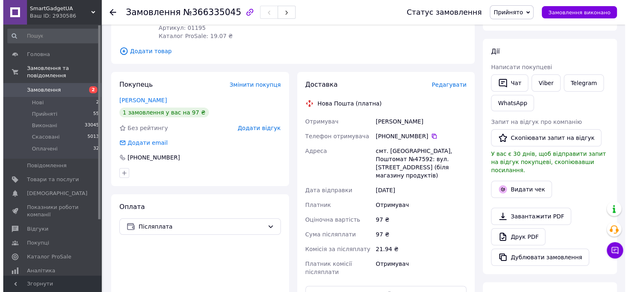
scroll to position [83, 0]
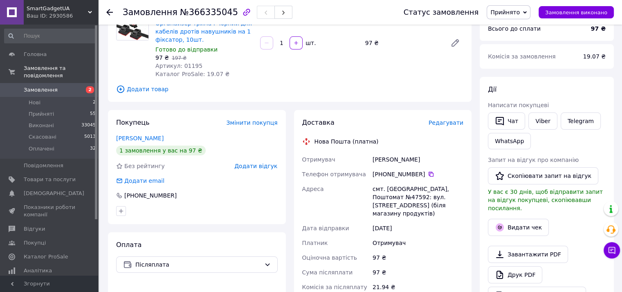
type textarea "Добрий день! Інтернет-магазин "SmartGadgetUa" Ваша ттн: 20451269204837 Відправк…"
click at [440, 126] on span "Редагувати" at bounding box center [445, 122] width 35 height 7
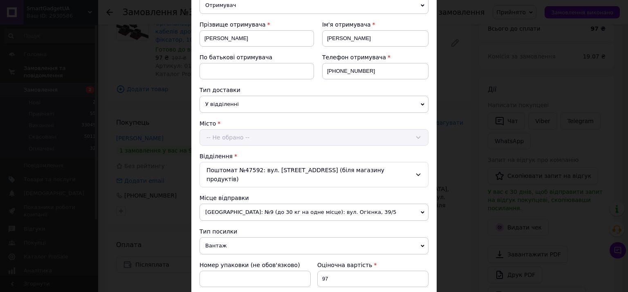
scroll to position [286, 0]
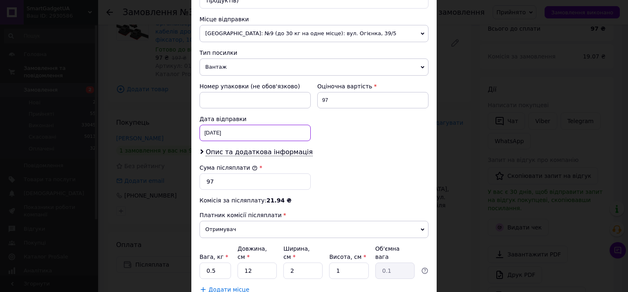
click at [229, 125] on div "12.10.2025 < 2025 > < Октябрь > Пн Вт Ср Чт Пт Сб Вс 29 30 1 2 3 4 5 6 7 8 9 10…" at bounding box center [255, 133] width 111 height 16
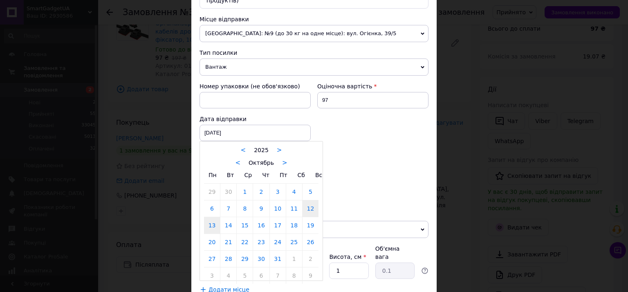
click at [204, 217] on link "13" at bounding box center [212, 225] width 16 height 16
type input "13.10.2025"
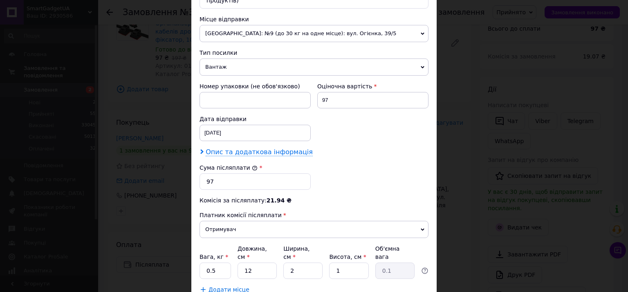
click at [225, 148] on span "Опис та додаткова інформація" at bounding box center [259, 152] width 107 height 8
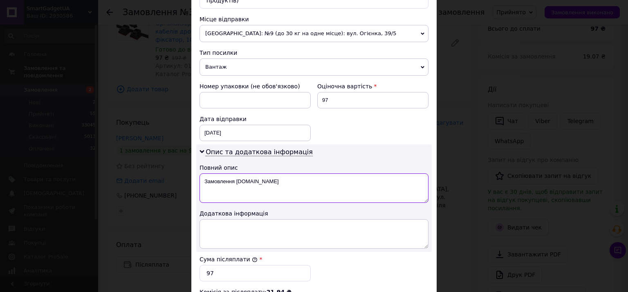
drag, startPoint x: 257, startPoint y: 175, endPoint x: 203, endPoint y: 173, distance: 54.0
click at [203, 173] on textarea "Замовлення Prom.ua" at bounding box center [314, 187] width 229 height 29
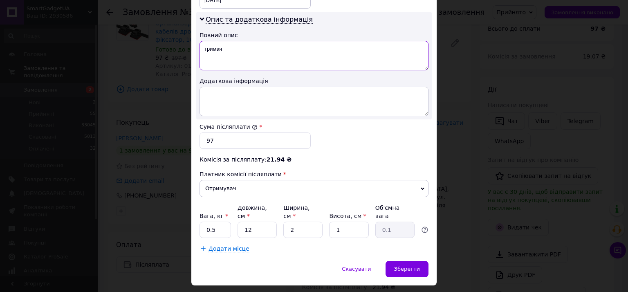
scroll to position [421, 0]
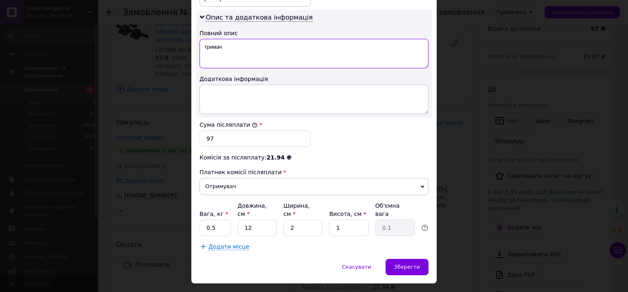
type textarea "тримач"
drag, startPoint x: 286, startPoint y: 208, endPoint x: 298, endPoint y: 206, distance: 12.0
click at [296, 220] on input "2" at bounding box center [302, 228] width 39 height 16
type input "10"
click at [339, 220] on input "1" at bounding box center [348, 228] width 39 height 16
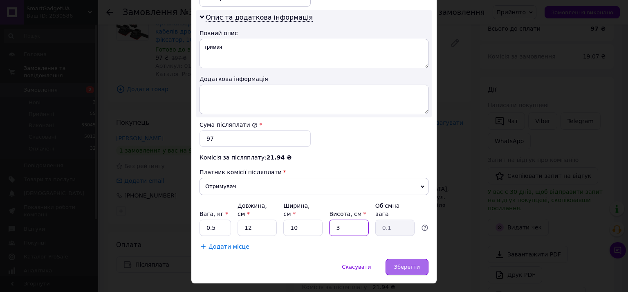
type input "3"
click at [420, 259] on div "Зберегти" at bounding box center [407, 267] width 43 height 16
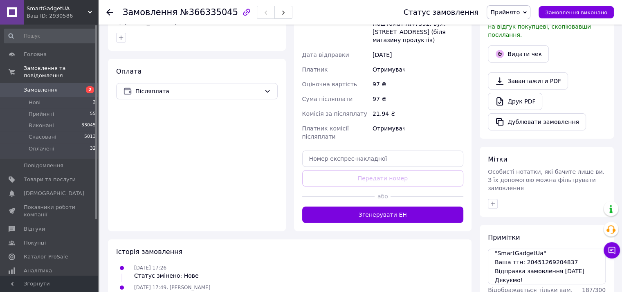
scroll to position [274, 0]
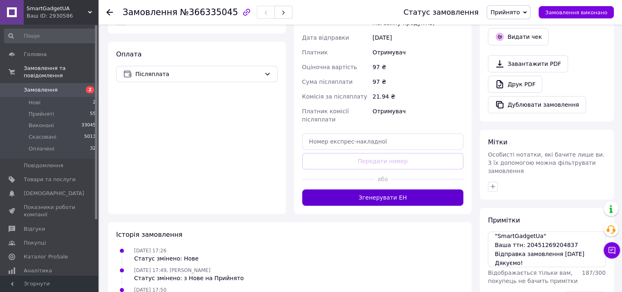
click at [397, 194] on button "Згенерувати ЕН" at bounding box center [382, 197] width 161 height 16
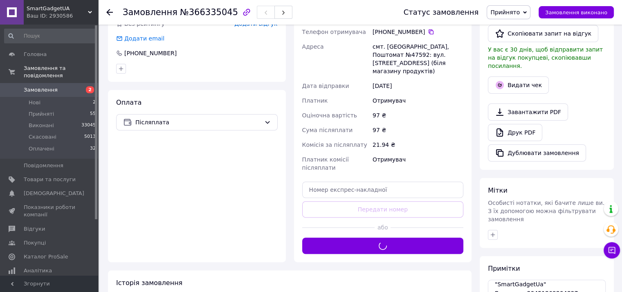
scroll to position [178, 0]
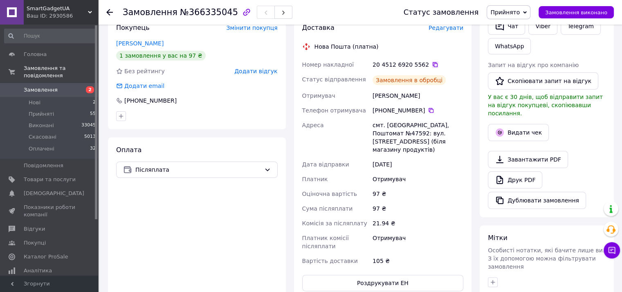
click at [432, 65] on icon at bounding box center [435, 64] width 7 height 7
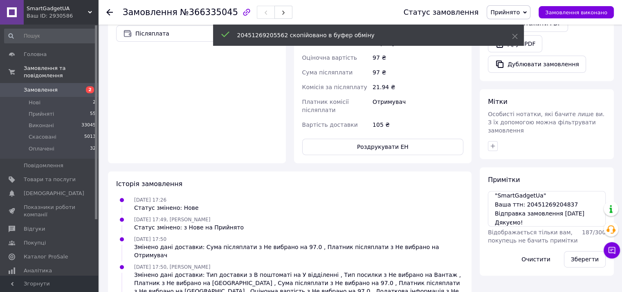
scroll to position [355, 0]
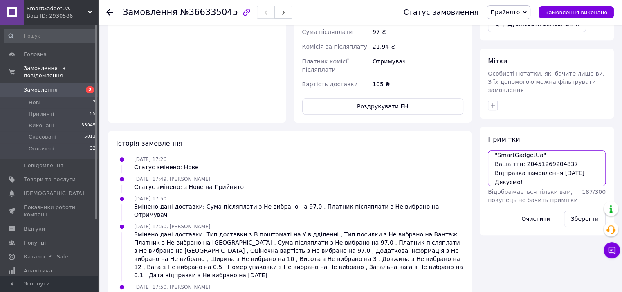
drag, startPoint x: 521, startPoint y: 146, endPoint x: 563, endPoint y: 145, distance: 41.7
click at [566, 150] on textarea "Добрий день! Інтернет-магазин "SmartGadgetUa" Ваша ттн: 20451269204837 Відправк…" at bounding box center [547, 167] width 118 height 35
paste textarea "5562"
type textarea "Добрий день! Інтернет-магазин "SmartGadgetUa" Ваша ттн: 20451269205562 Відправк…"
click at [583, 211] on button "Зберегти" at bounding box center [585, 219] width 42 height 16
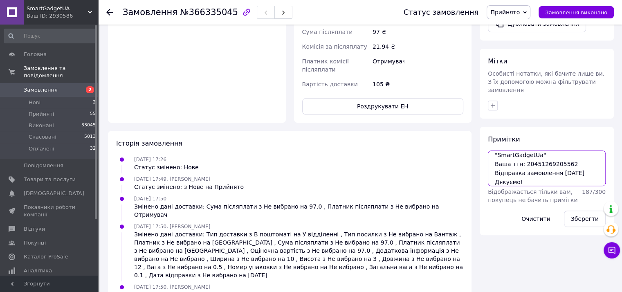
scroll to position [0, 0]
drag, startPoint x: 523, startPoint y: 166, endPoint x: 492, endPoint y: 132, distance: 45.7
click at [492, 135] on div "Примітки Добрий день! Інтернет-магазин "SmartGadgetUa" Ваша ттн: 20451269205562…" at bounding box center [547, 181] width 118 height 92
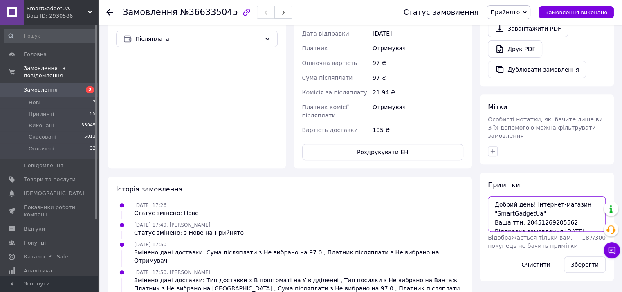
scroll to position [383, 0]
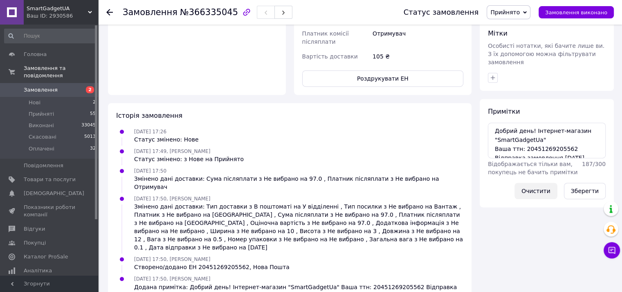
click at [545, 183] on button "Очистити" at bounding box center [535, 191] width 43 height 16
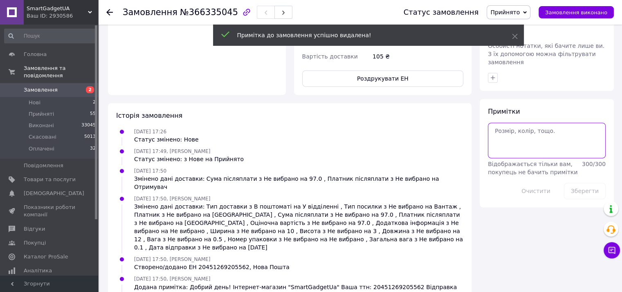
click at [537, 123] on textarea at bounding box center [547, 140] width 118 height 35
paste textarea "Добрий день! Інтернет-магазин "SmartGadgetUa" Ваша ттн: 20451269205562 Відправк…"
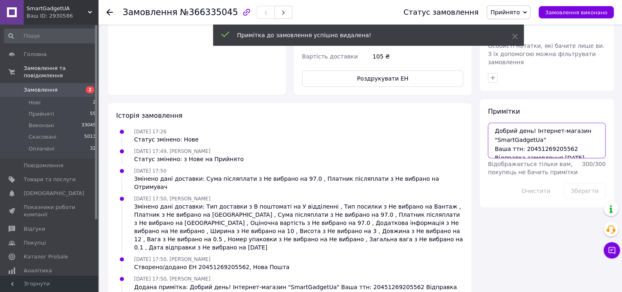
scroll to position [13, 0]
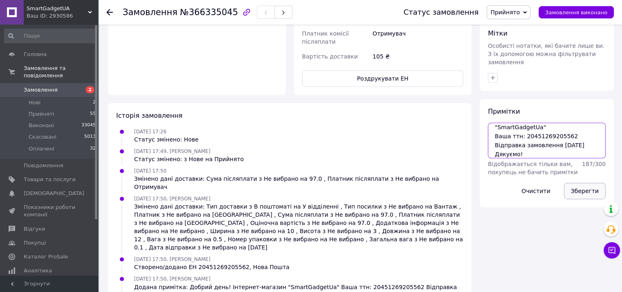
type textarea "Добрий день! Інтернет-магазин "SmartGadgetUa" Ваша ттн: 20451269205562 Відправк…"
click at [589, 183] on button "Зберегти" at bounding box center [585, 191] width 42 height 16
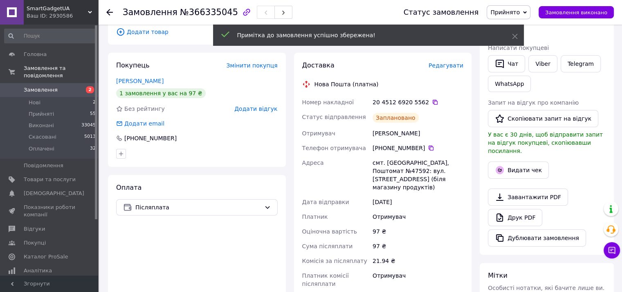
scroll to position [96, 0]
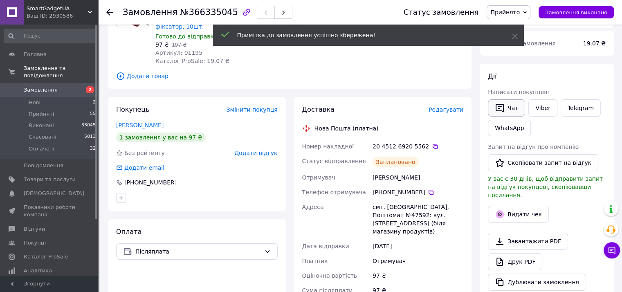
click at [504, 99] on button "Чат" at bounding box center [506, 107] width 37 height 17
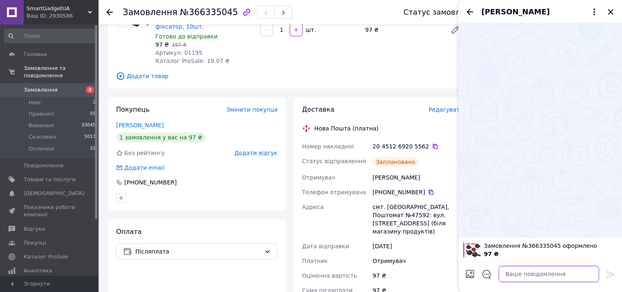
click at [553, 271] on textarea at bounding box center [548, 274] width 101 height 16
paste textarea "Добрий день! Інтернет-магазин "SmartGadgetUa" Ваша ттн: 20451269205562 Відправк…"
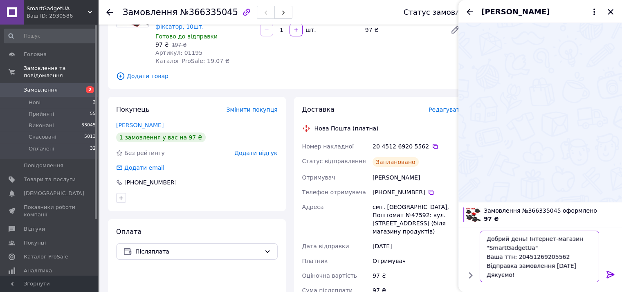
scroll to position [0, 0]
type textarea "Добрий день! Інтернет-магазин "SmartGadgetUa" Ваша ттн: 20451269205562 Відправк…"
click at [613, 276] on icon at bounding box center [610, 274] width 10 height 10
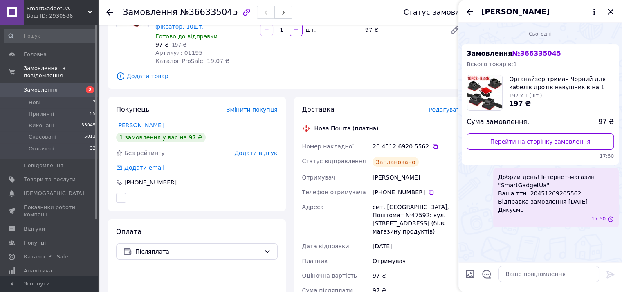
scroll to position [0, 0]
click at [610, 11] on icon "Закрити" at bounding box center [610, 12] width 10 height 10
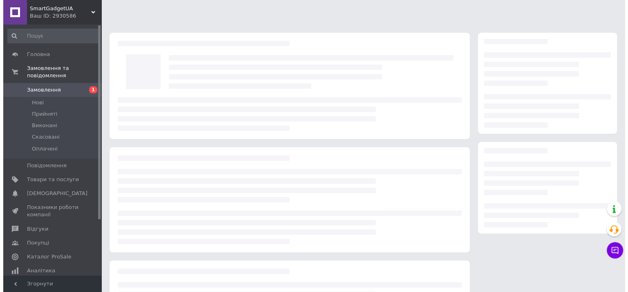
scroll to position [82, 0]
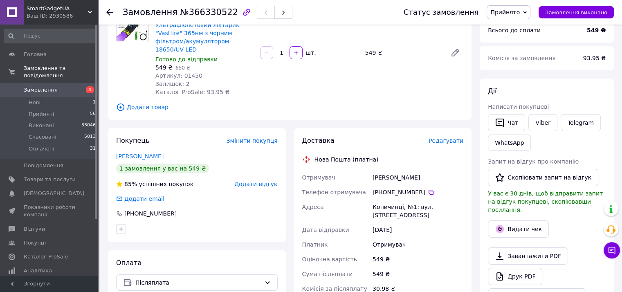
click at [443, 137] on span "Редагувати" at bounding box center [445, 140] width 35 height 7
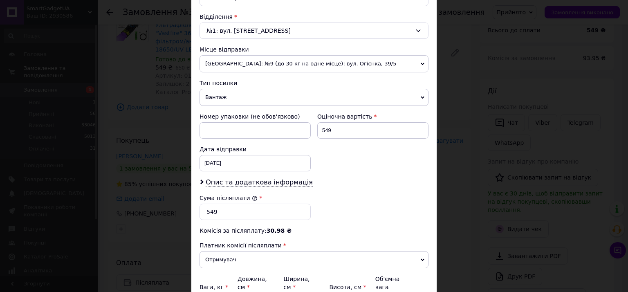
scroll to position [286, 0]
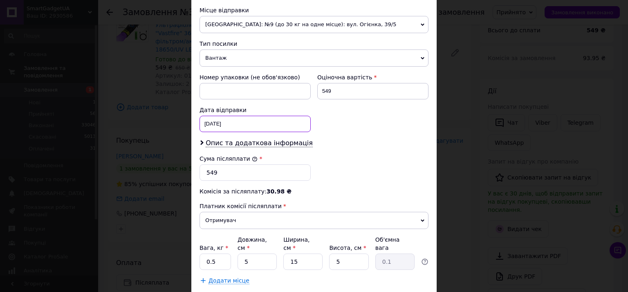
click at [233, 126] on div "12.10.2025 < 2025 > < Октябрь > Пн Вт Ср Чт Пт Сб Вс 29 30 1 2 3 4 5 6 7 8 9 10…" at bounding box center [255, 124] width 111 height 16
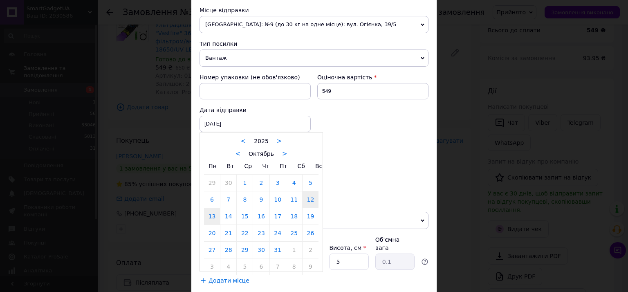
click at [213, 213] on link "13" at bounding box center [212, 216] width 16 height 16
type input "13.10.2025"
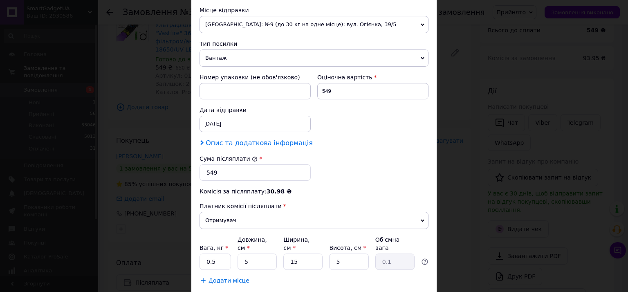
click at [234, 139] on span "Опис та додаткова інформація" at bounding box center [259, 143] width 107 height 8
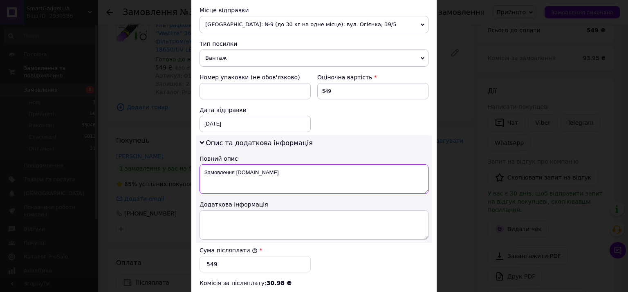
drag, startPoint x: 258, startPoint y: 171, endPoint x: 214, endPoint y: 169, distance: 43.8
click at [200, 169] on textarea "Замовлення Bigl.ua" at bounding box center [314, 178] width 229 height 29
paste textarea ""Vastfire""
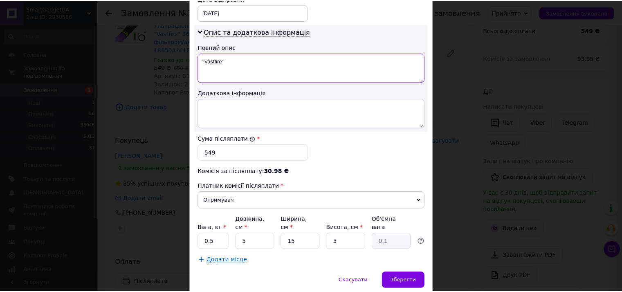
scroll to position [421, 0]
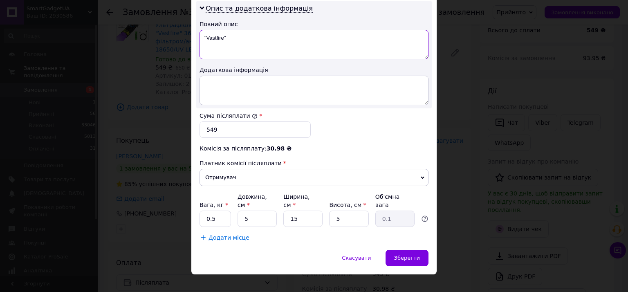
type textarea ""Vastfire""
drag, startPoint x: 253, startPoint y: 205, endPoint x: 242, endPoint y: 209, distance: 11.2
click at [242, 211] on input "5" at bounding box center [257, 219] width 39 height 16
type input "10"
type input "0.19"
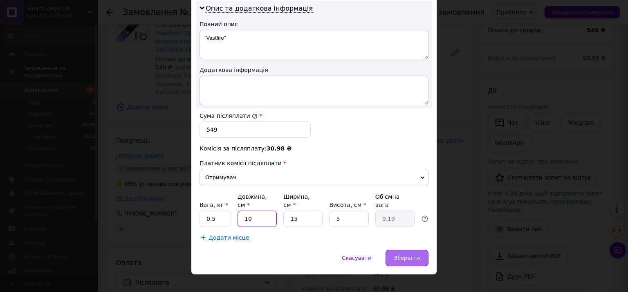
type input "10"
click at [405, 255] on span "Зберегти" at bounding box center [407, 258] width 26 height 6
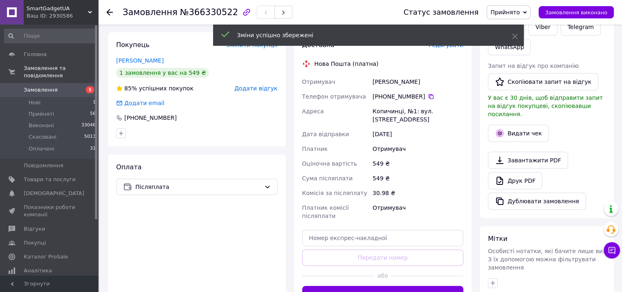
scroll to position [273, 0]
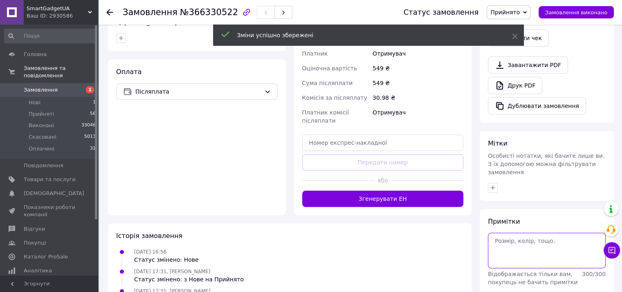
click at [502, 235] on textarea at bounding box center [547, 250] width 118 height 35
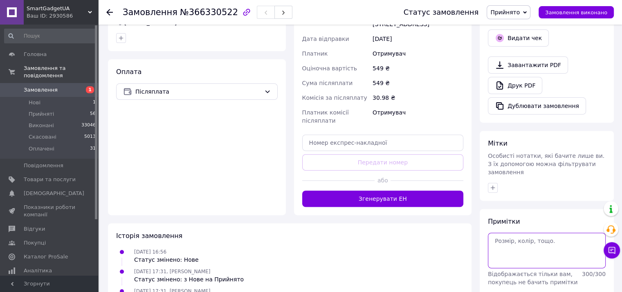
paste textarea ""Vastfire""
click at [545, 237] on textarea ""Vastfire"" at bounding box center [547, 250] width 118 height 35
drag, startPoint x: 531, startPoint y: 230, endPoint x: 491, endPoint y: 224, distance: 40.5
click at [491, 233] on textarea ""Vastfire"" at bounding box center [547, 250] width 118 height 35
paste textarea "Добрий день! Інтернет-магазин "SmartGadgetUa" Ваша ттн: Відправка замовлення .1…"
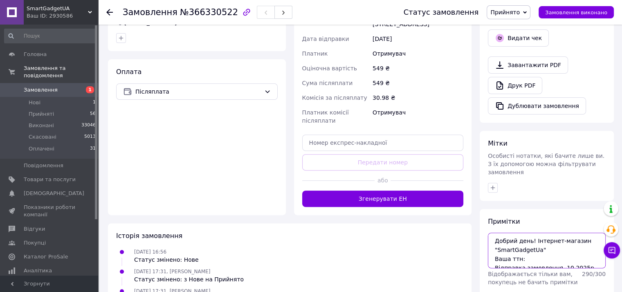
scroll to position [13, 0]
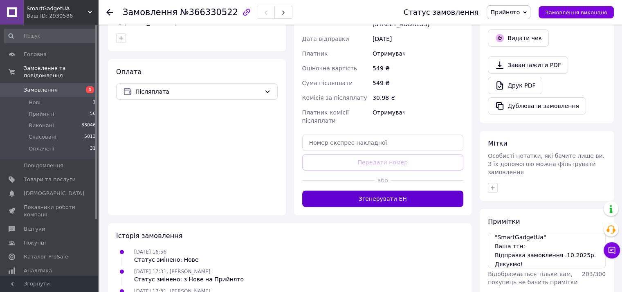
click at [397, 191] on button "Згенерувати ЕН" at bounding box center [382, 199] width 161 height 16
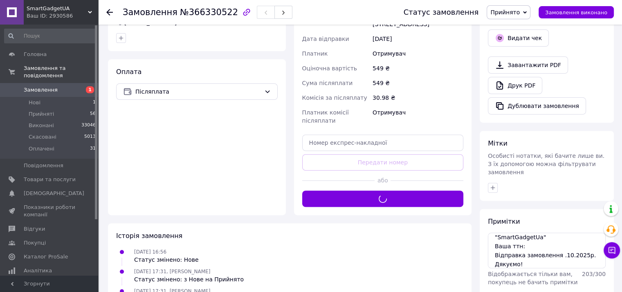
scroll to position [177, 0]
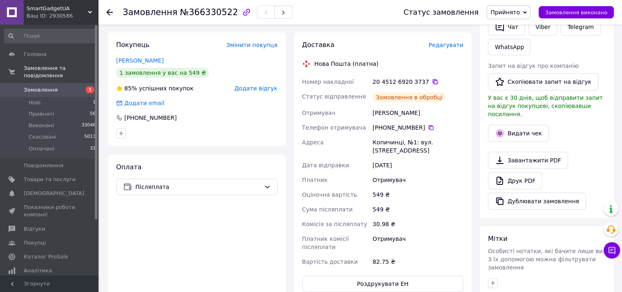
click at [433, 79] on icon at bounding box center [435, 81] width 5 height 5
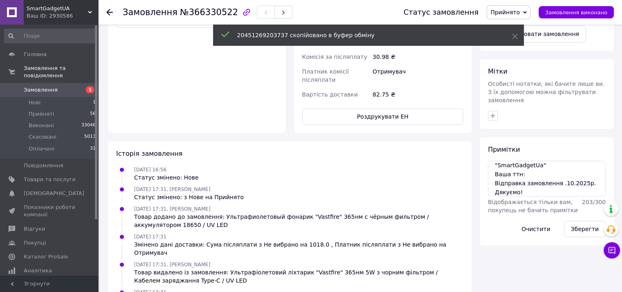
scroll to position [368, 0]
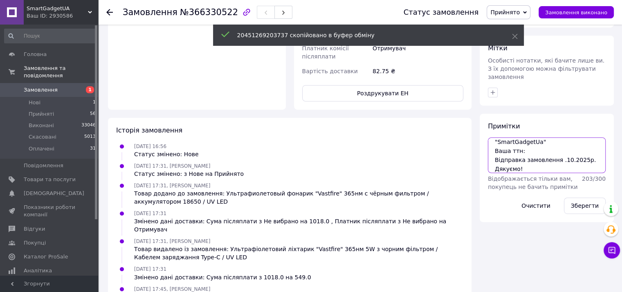
click at [555, 143] on textarea "Добрий день! Інтернет-магазин "SmartGadgetUa" Ваша ттн: Відправка замовлення .1…" at bounding box center [547, 154] width 118 height 35
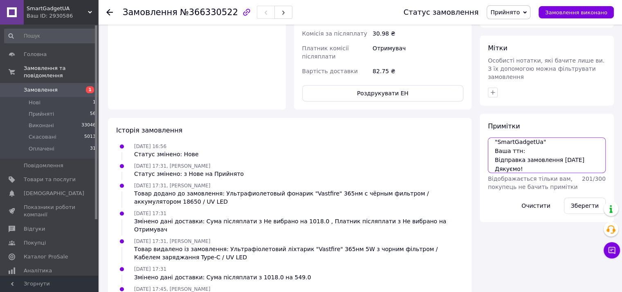
click at [526, 137] on textarea "Добрий день! Інтернет-магазин "SmartGadgetUa" Ваша ттн: Відправка замовлення 13…" at bounding box center [547, 154] width 118 height 35
paste textarea "20451269203737"
type textarea "Добрий день! Інтернет-магазин "SmartGadgetUa" Ваша ттн: 20451269203737 Відправк…"
click at [578, 197] on button "Зберегти" at bounding box center [585, 205] width 42 height 16
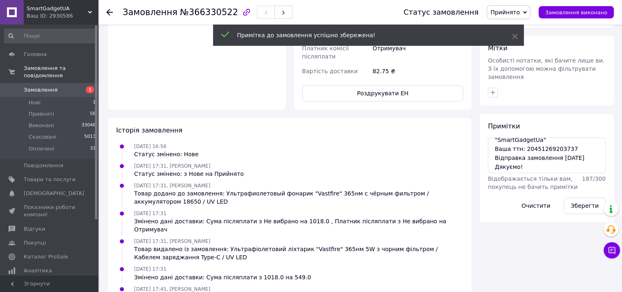
scroll to position [16, 0]
click at [520, 142] on textarea "Добрий день! Інтернет-магазин "SmartGadgetUa" Ваша ттн: 20451269203737 Відправк…" at bounding box center [547, 154] width 118 height 35
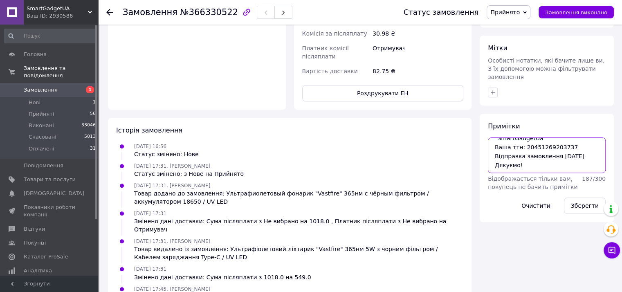
scroll to position [0, 0]
drag, startPoint x: 522, startPoint y: 148, endPoint x: 489, endPoint y: 119, distance: 44.0
click at [489, 122] on div "Примітки Добрий день! Інтернет-магазин "SmartGadgetUa" Ваша ттн: 20451269203737…" at bounding box center [547, 168] width 118 height 92
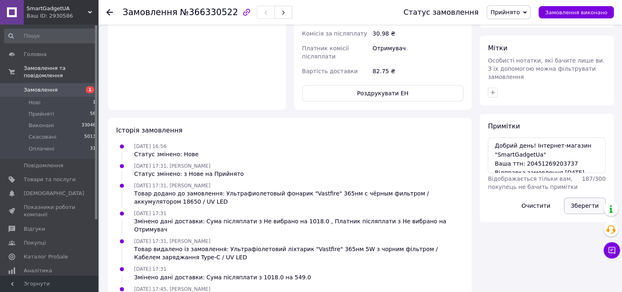
click at [590, 197] on button "Зберегти" at bounding box center [585, 205] width 42 height 16
click at [584, 197] on button "Зберегти" at bounding box center [585, 205] width 42 height 16
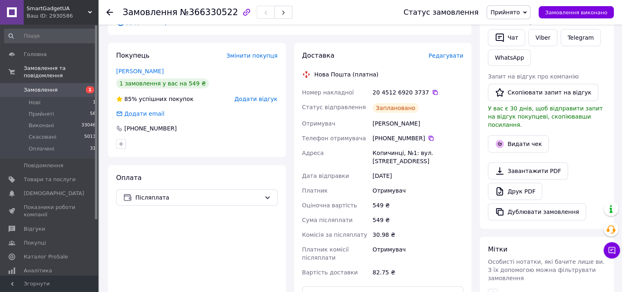
scroll to position [82, 0]
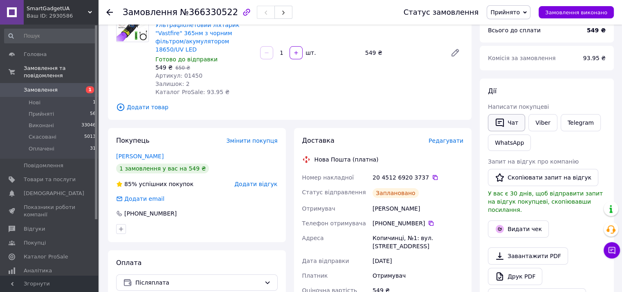
click at [510, 124] on button "Чат" at bounding box center [506, 122] width 37 height 17
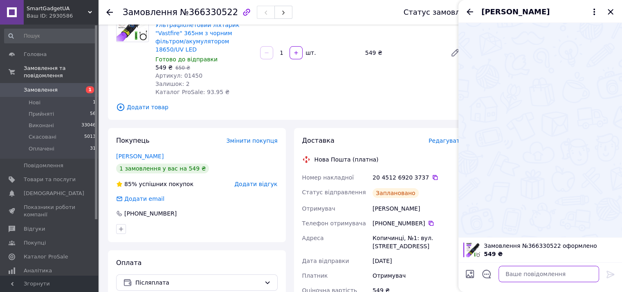
click at [531, 276] on textarea at bounding box center [548, 274] width 101 height 16
paste textarea "Добрий день! Інтернет-магазин "SmartGadgetUa" Ваша ттн: 20451269203737 Відправк…"
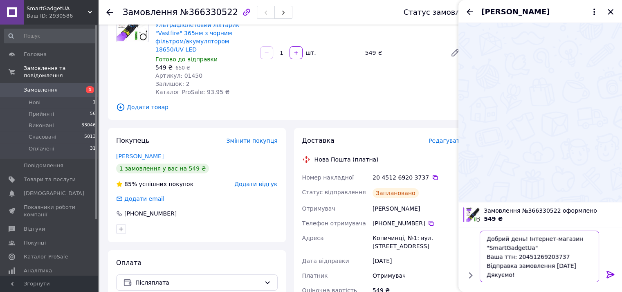
scroll to position [0, 0]
type textarea "Добрий день! Інтернет-магазин "SmartGadgetUa" Ваша ттн: 20451269203737 Відправк…"
click at [608, 273] on icon at bounding box center [610, 274] width 10 height 10
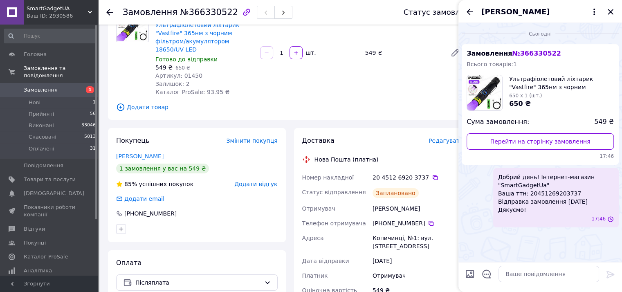
scroll to position [0, 0]
click at [609, 11] on icon "Закрити" at bounding box center [610, 12] width 10 height 10
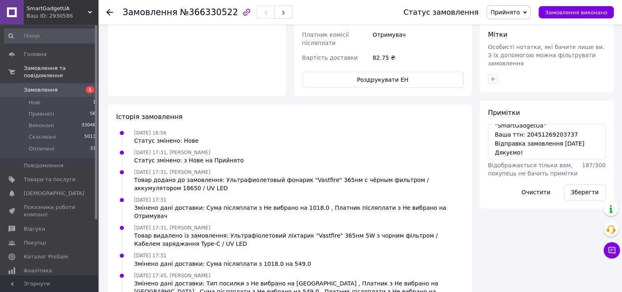
scroll to position [16, 0]
click at [582, 184] on button "Зберегти" at bounding box center [585, 192] width 42 height 16
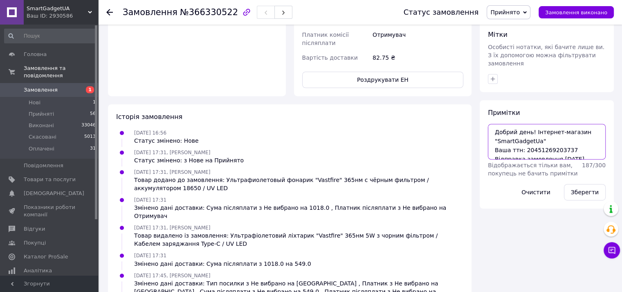
drag, startPoint x: 523, startPoint y: 135, endPoint x: 473, endPoint y: 103, distance: 59.5
click at [473, 103] on div "Замовлення з Bigl 12.10.2025 • 16:56 Товари в замовленні (1) −16% Ультрафіолето…" at bounding box center [361, 13] width 514 height 724
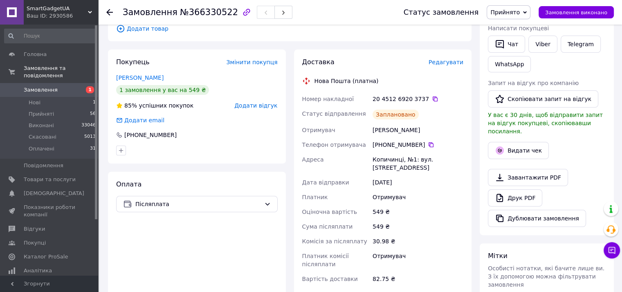
scroll to position [69, 0]
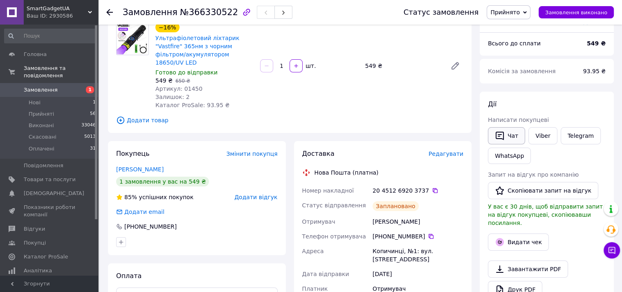
click at [515, 137] on button "Чат" at bounding box center [506, 135] width 37 height 17
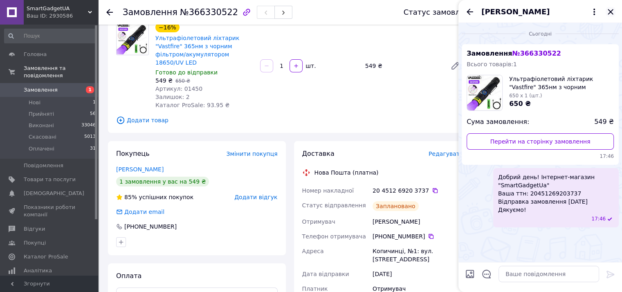
click at [608, 14] on icon "Закрити" at bounding box center [610, 12] width 10 height 10
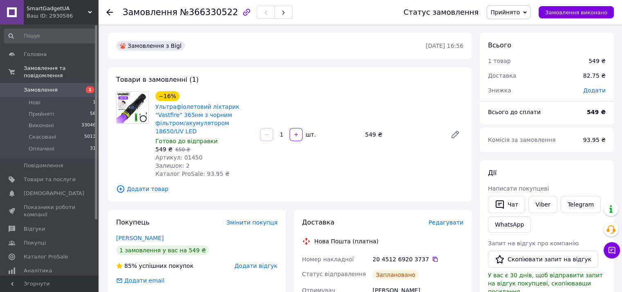
scroll to position [0, 0]
